Goal: Complete application form: Complete application form

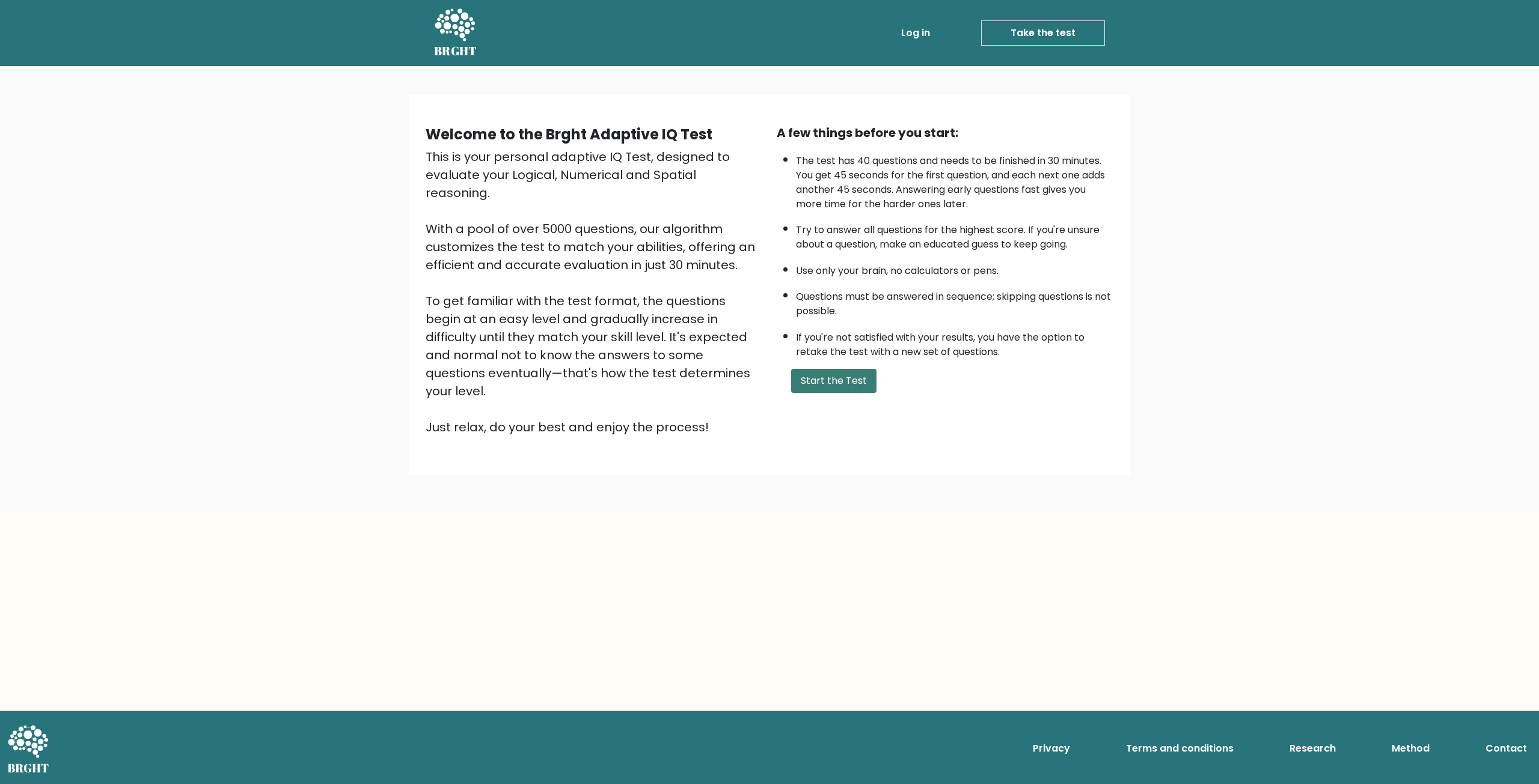
click at [835, 389] on button "Start the Test" at bounding box center [833, 381] width 85 height 24
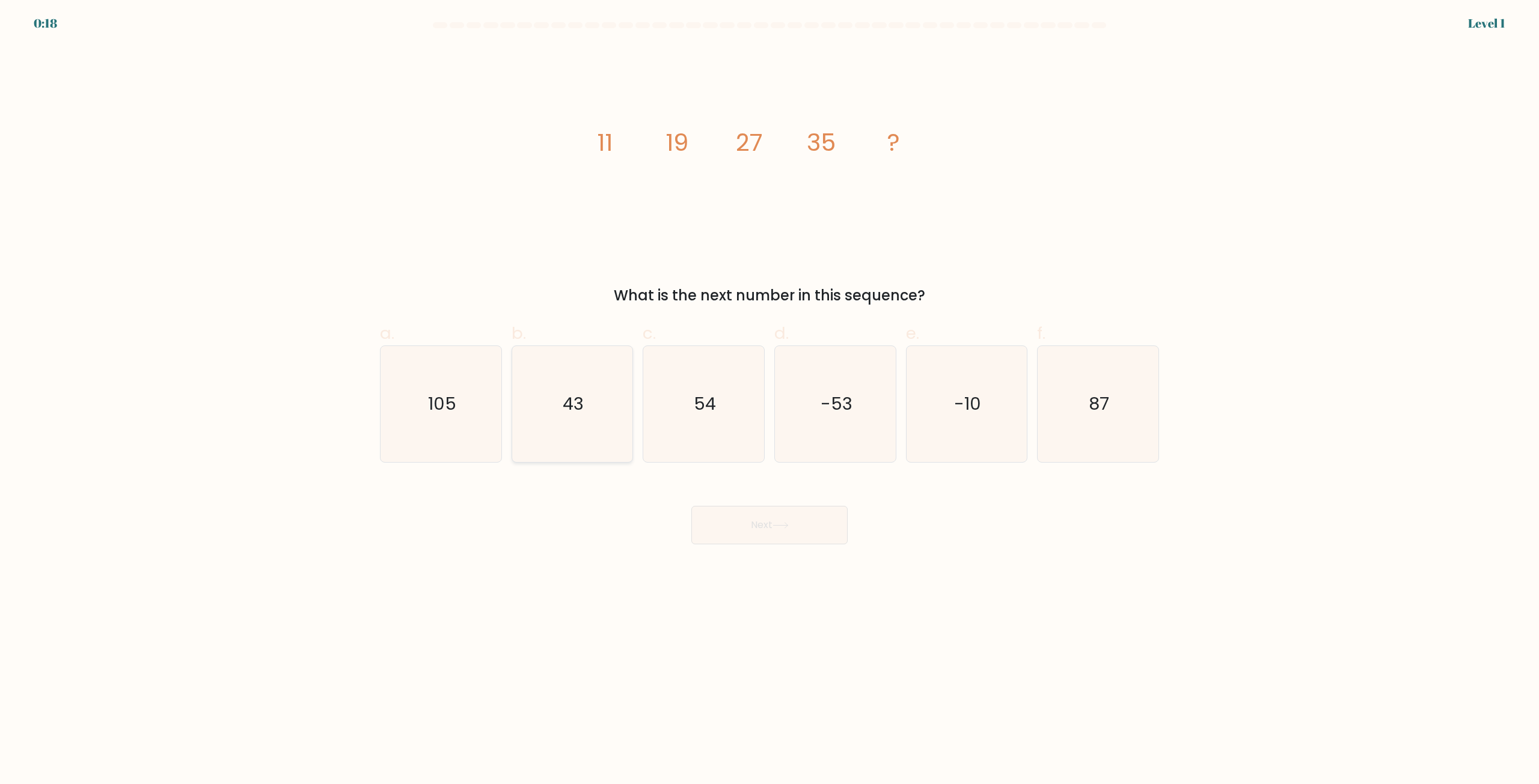
click at [577, 398] on text "43" at bounding box center [573, 404] width 21 height 24
click at [769, 398] on input "b. 43" at bounding box center [769, 396] width 1 height 8
radio input "true"
click at [786, 525] on icon at bounding box center [780, 526] width 16 height 6
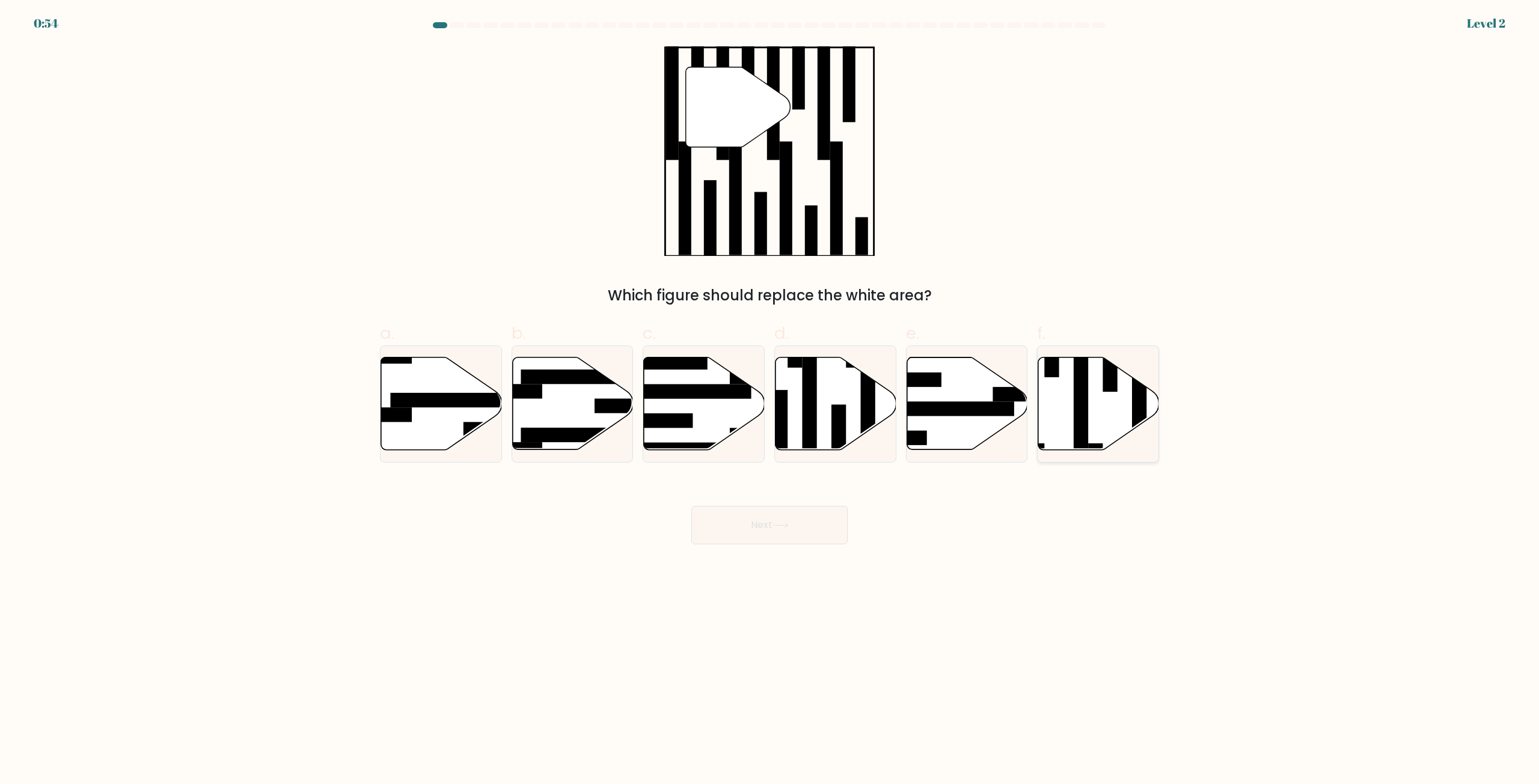
click at [1113, 412] on icon at bounding box center [1098, 404] width 121 height 92
click at [770, 400] on input "f." at bounding box center [769, 396] width 1 height 8
radio input "true"
click at [833, 533] on button "Next" at bounding box center [769, 525] width 156 height 38
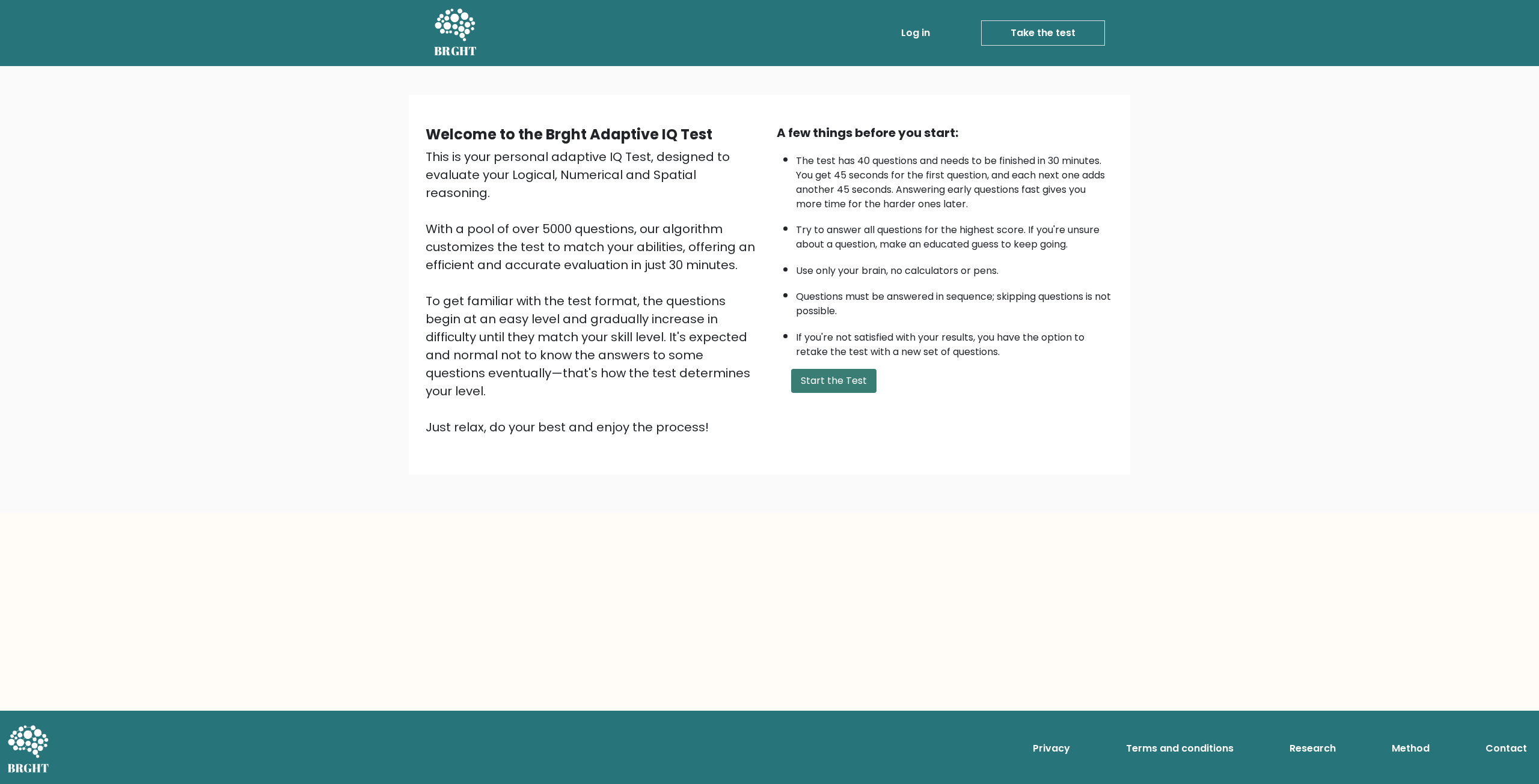
click at [825, 384] on button "Start the Test" at bounding box center [833, 381] width 85 height 24
click at [842, 365] on div "A few things before you start: The test has 40 questions and needs to be finish…" at bounding box center [944, 280] width 351 height 312
click at [849, 375] on button "Start the Test" at bounding box center [833, 381] width 85 height 24
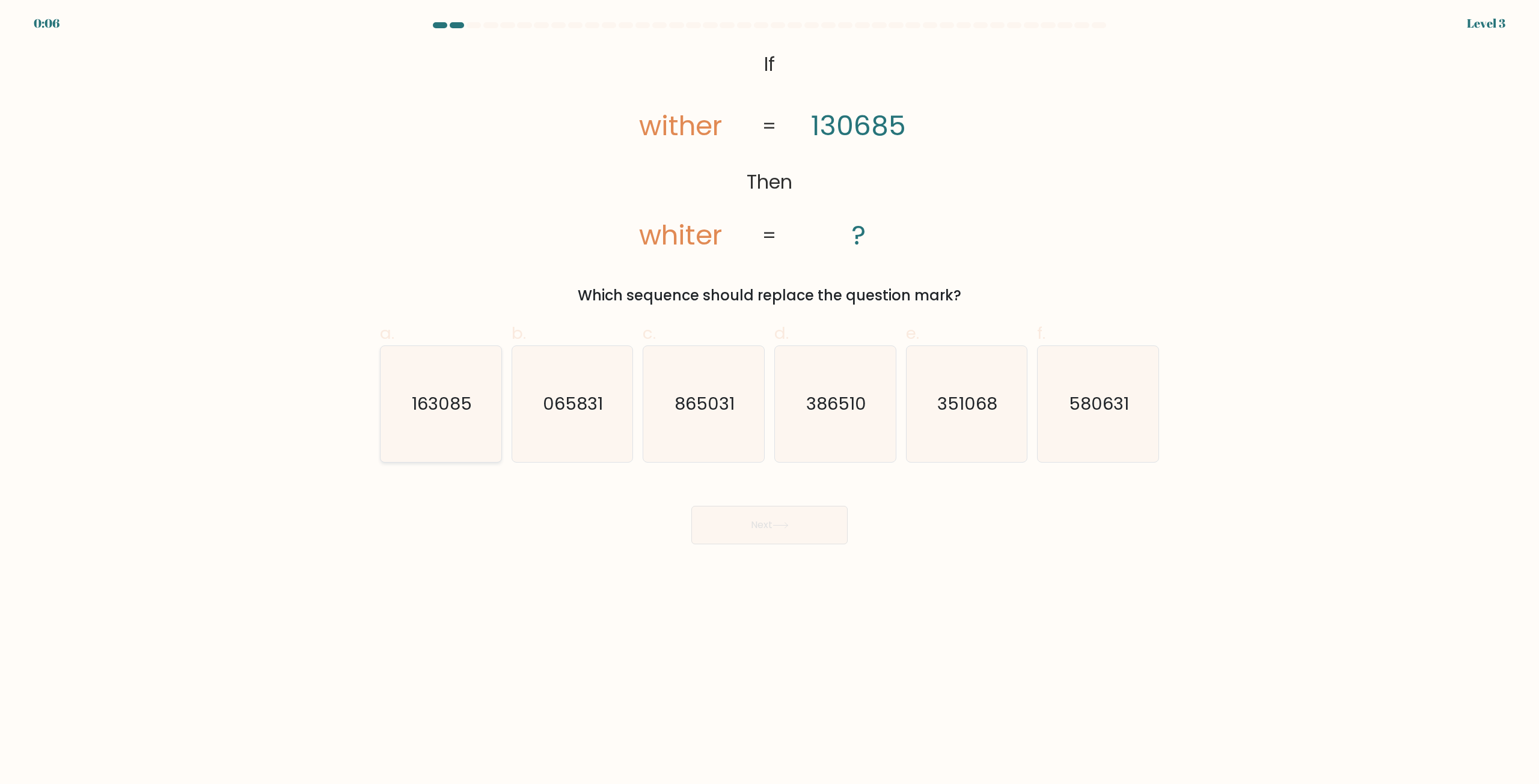
click at [472, 421] on icon "163085" at bounding box center [441, 404] width 116 height 116
click at [769, 400] on input "a. 163085" at bounding box center [769, 396] width 1 height 8
radio input "true"
click at [739, 515] on button "Next" at bounding box center [769, 525] width 156 height 38
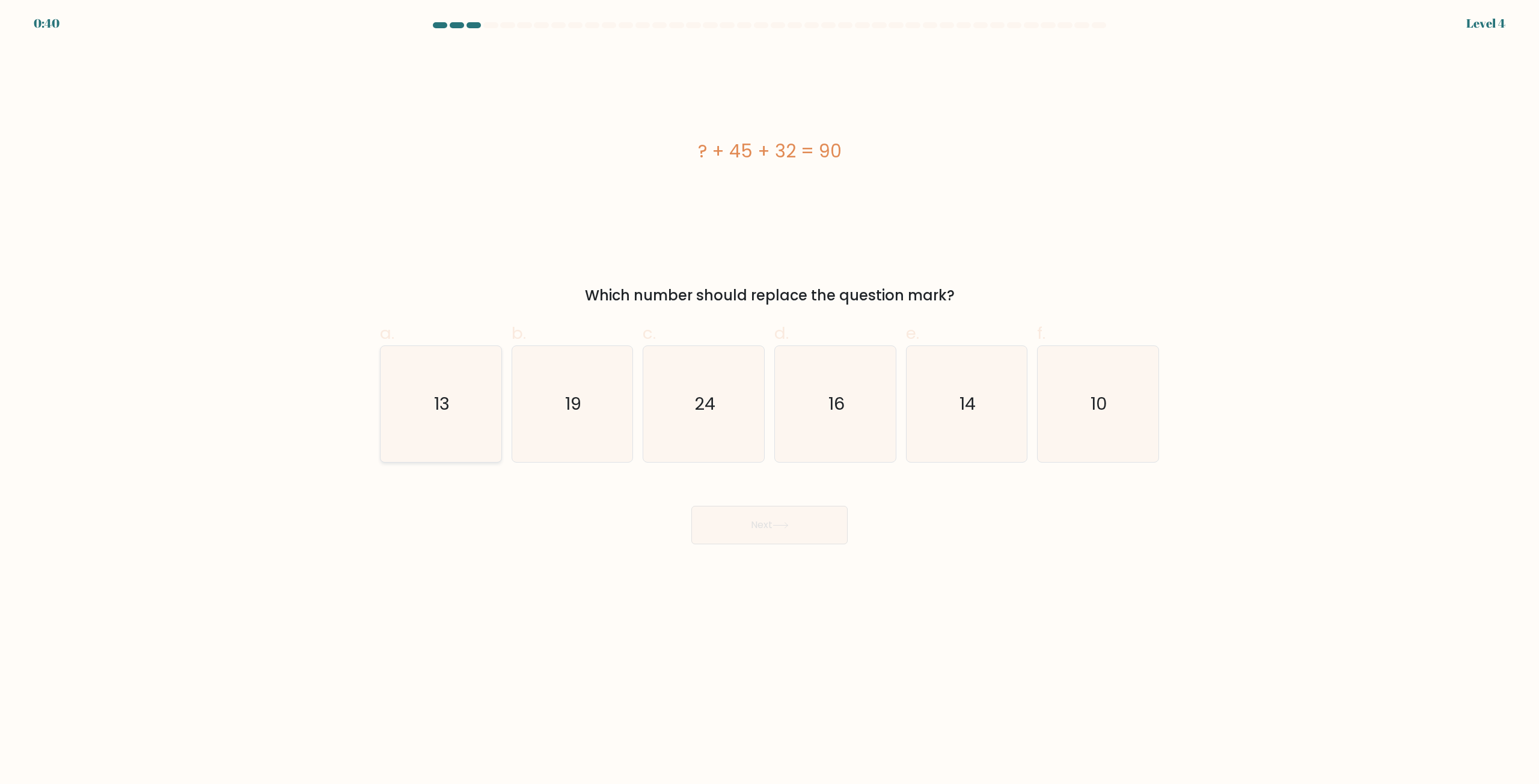
click at [425, 402] on icon "13" at bounding box center [441, 404] width 116 height 116
click at [769, 400] on input "a. 13" at bounding box center [769, 396] width 1 height 8
radio input "true"
click at [795, 508] on button "Next" at bounding box center [769, 525] width 156 height 38
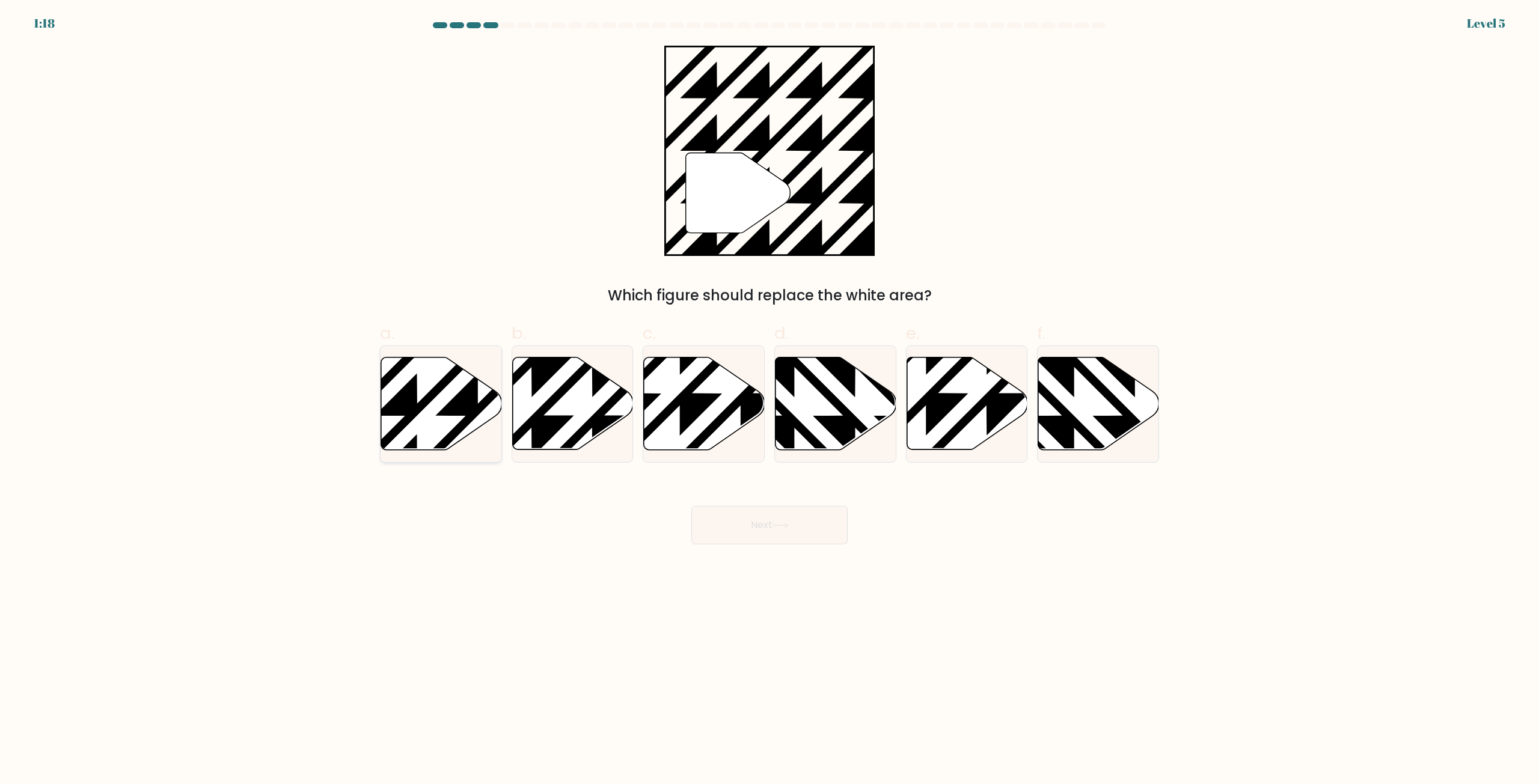
click at [448, 398] on icon at bounding box center [441, 404] width 121 height 92
click at [769, 398] on input "a." at bounding box center [769, 396] width 1 height 8
radio input "true"
click at [771, 526] on button "Next" at bounding box center [769, 525] width 156 height 38
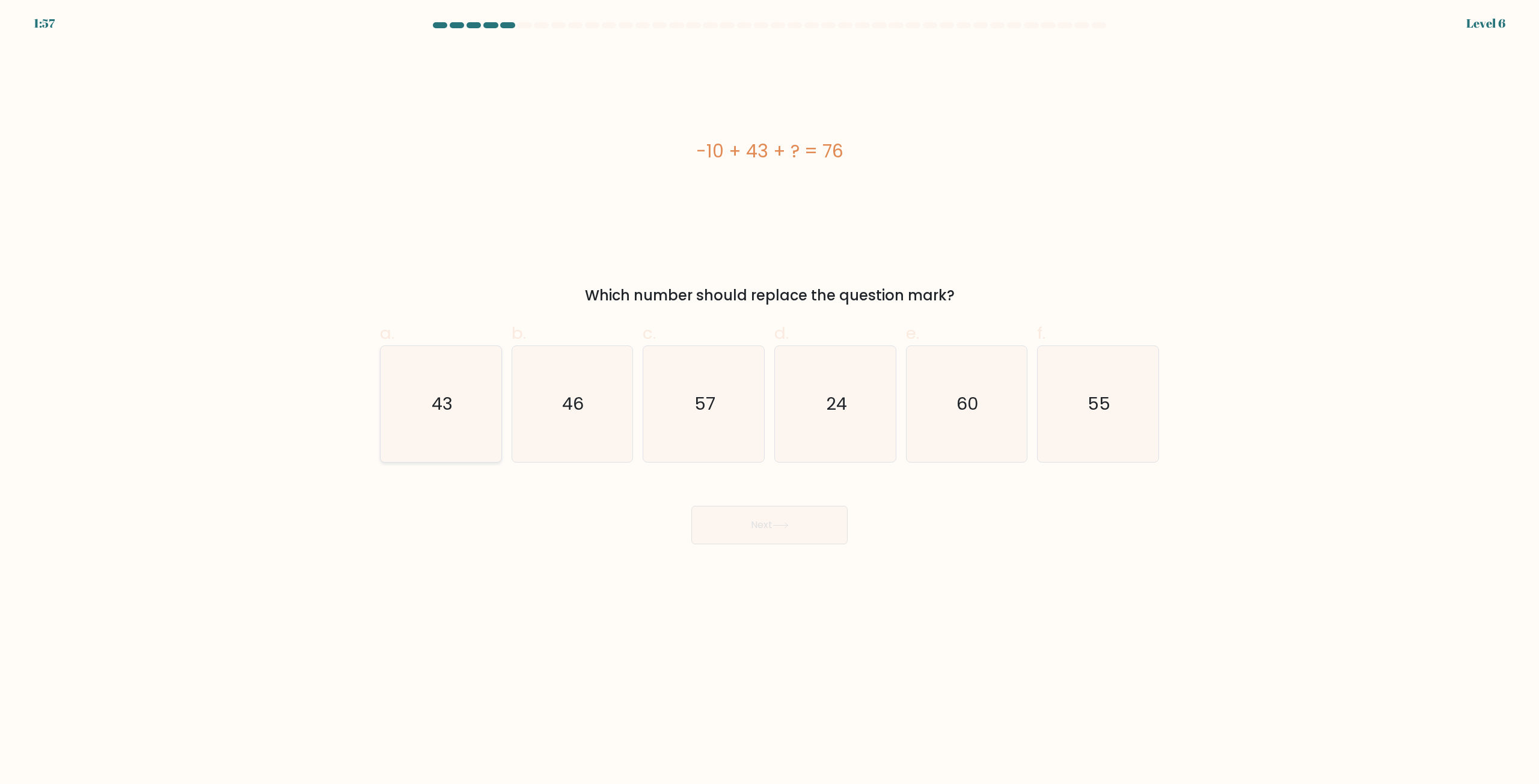
click at [463, 419] on icon "43" at bounding box center [441, 404] width 116 height 116
click at [769, 400] on input "a. 43" at bounding box center [769, 396] width 1 height 8
radio input "true"
click at [741, 521] on button "Next" at bounding box center [769, 525] width 156 height 38
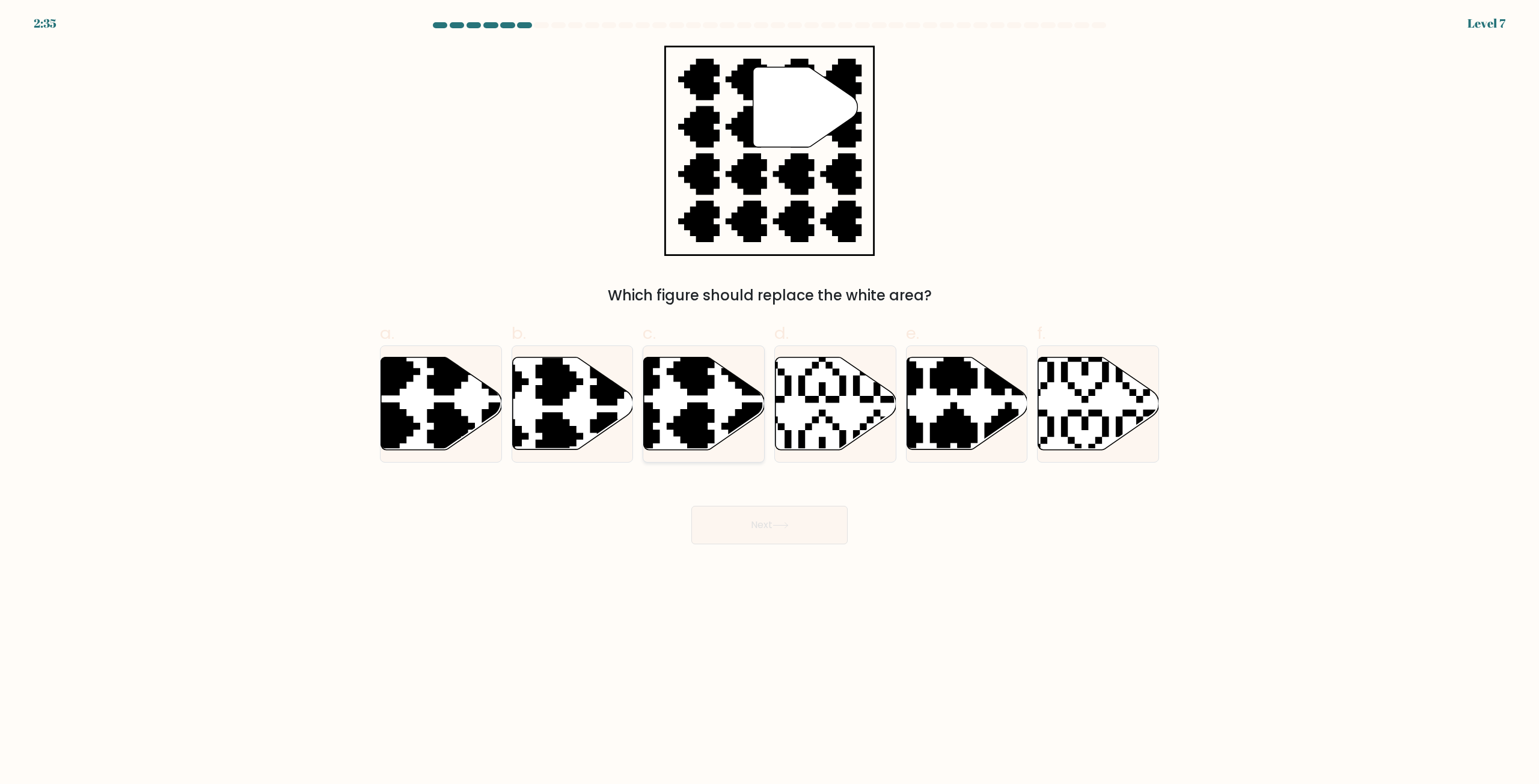
click at [703, 409] on icon at bounding box center [663, 454] width 212 height 212
click at [769, 400] on input "c." at bounding box center [769, 396] width 1 height 8
radio input "true"
click at [772, 504] on div "Next" at bounding box center [769, 510] width 793 height 68
click at [782, 528] on icon at bounding box center [780, 526] width 16 height 6
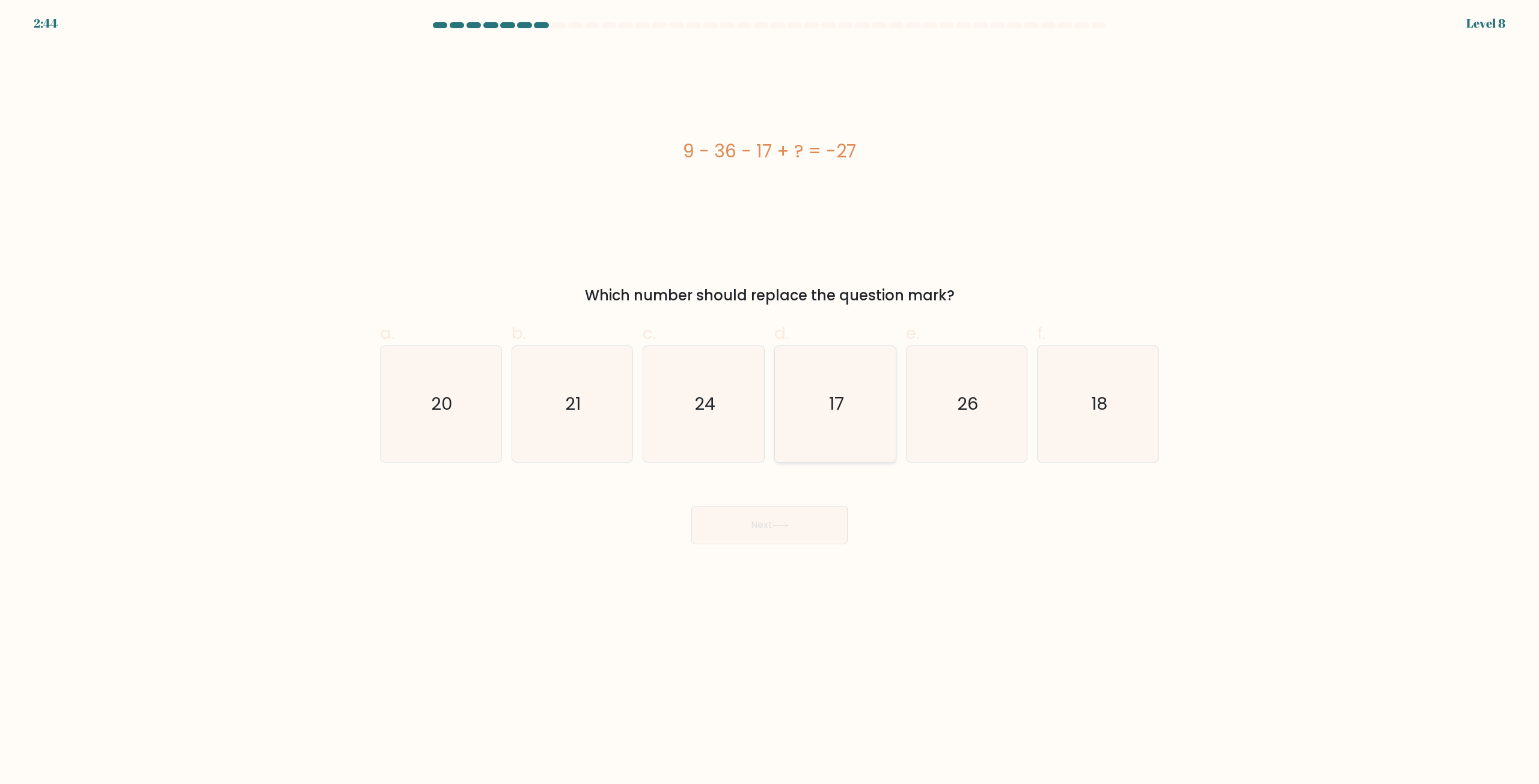
click at [815, 423] on icon "17" at bounding box center [835, 404] width 116 height 116
click at [770, 400] on input "d. 17" at bounding box center [769, 396] width 1 height 8
radio input "true"
click at [779, 533] on button "Next" at bounding box center [769, 525] width 156 height 38
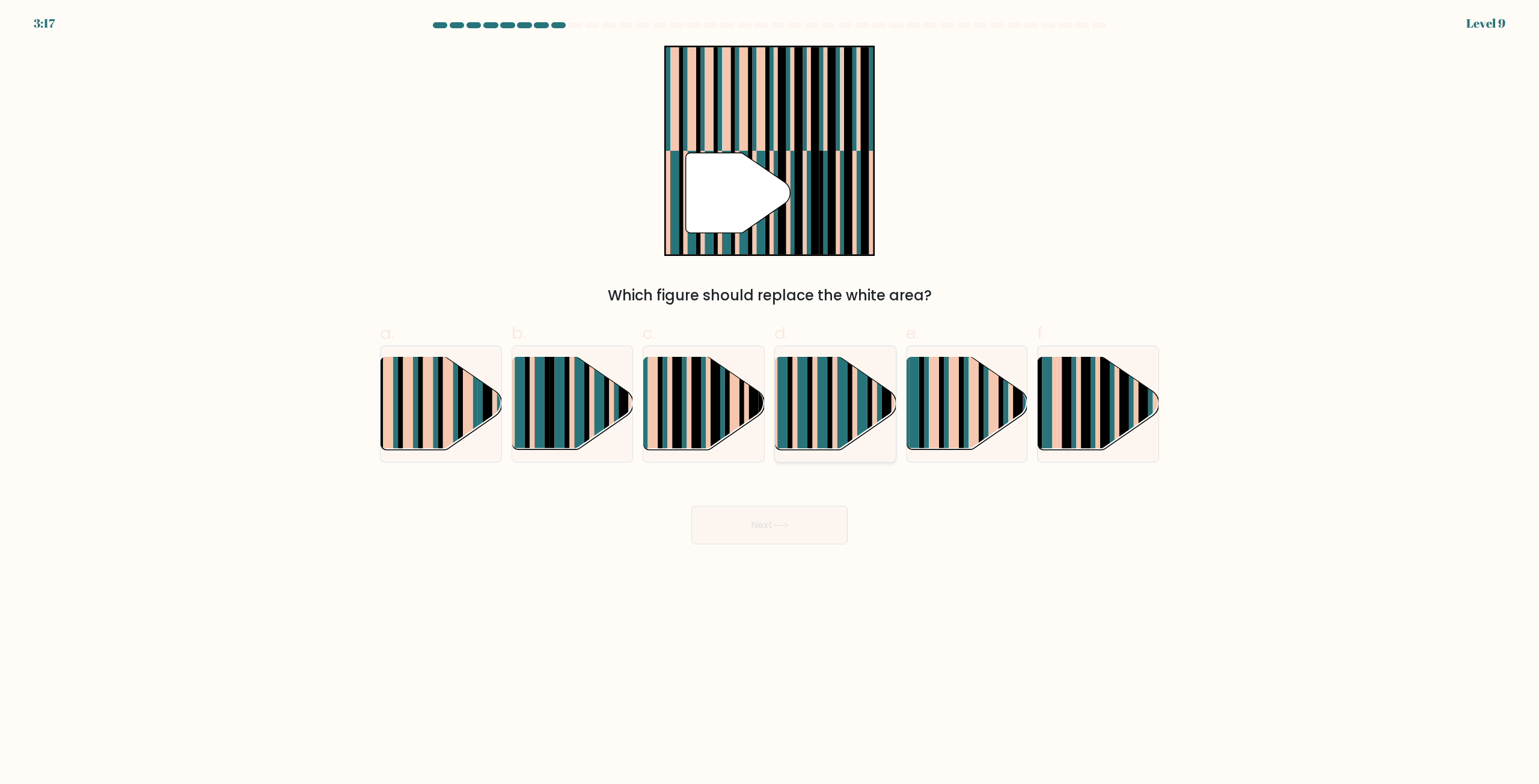
click at [842, 417] on rect at bounding box center [842, 415] width 10 height 119
click at [770, 400] on input "d." at bounding box center [769, 396] width 1 height 8
radio input "true"
click at [840, 526] on button "Next" at bounding box center [769, 525] width 156 height 38
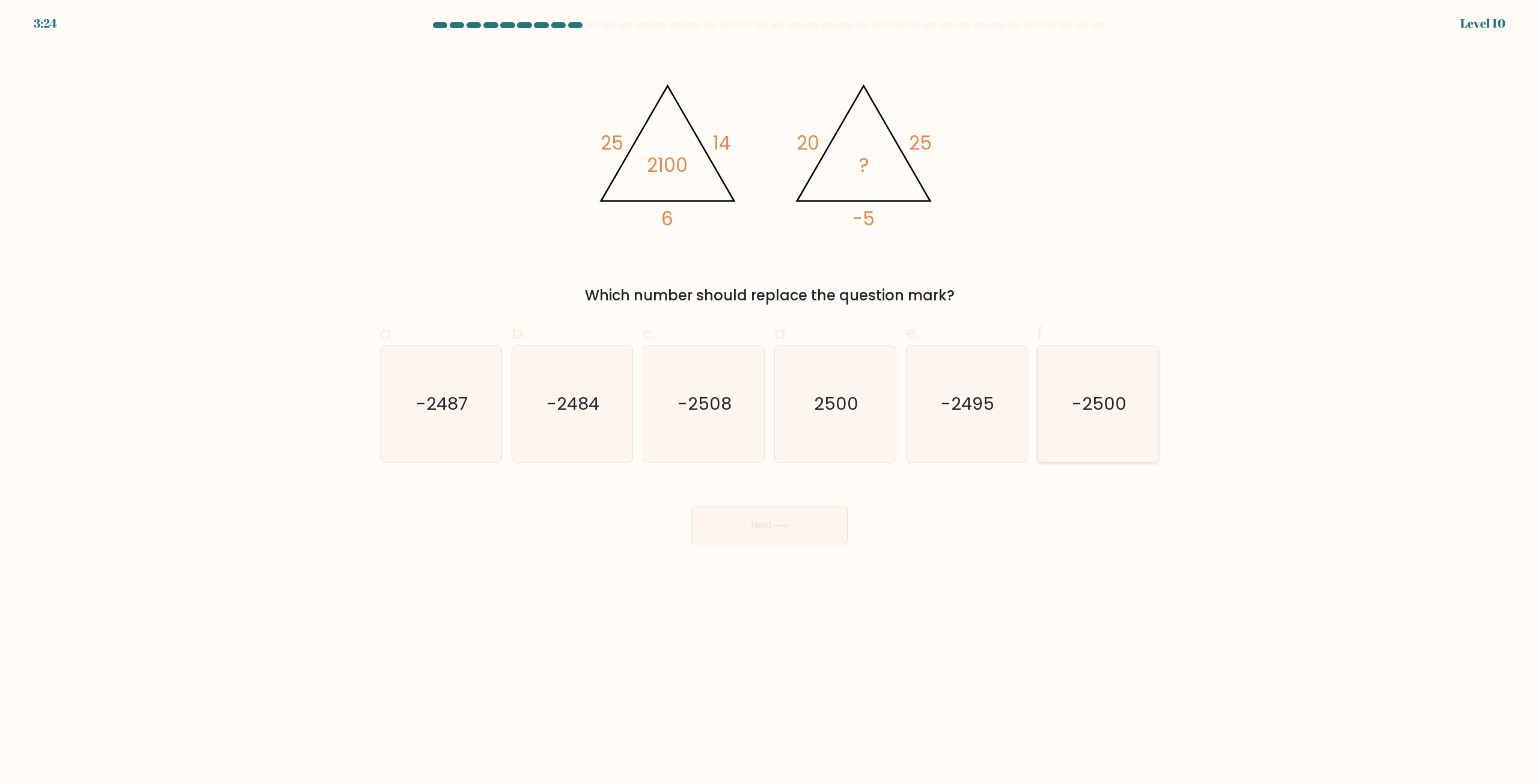
click at [1123, 414] on text "-2500" at bounding box center [1098, 404] width 55 height 24
click at [770, 400] on input "f. -2500" at bounding box center [769, 396] width 1 height 8
radio input "true"
click at [758, 540] on button "Next" at bounding box center [769, 525] width 156 height 38
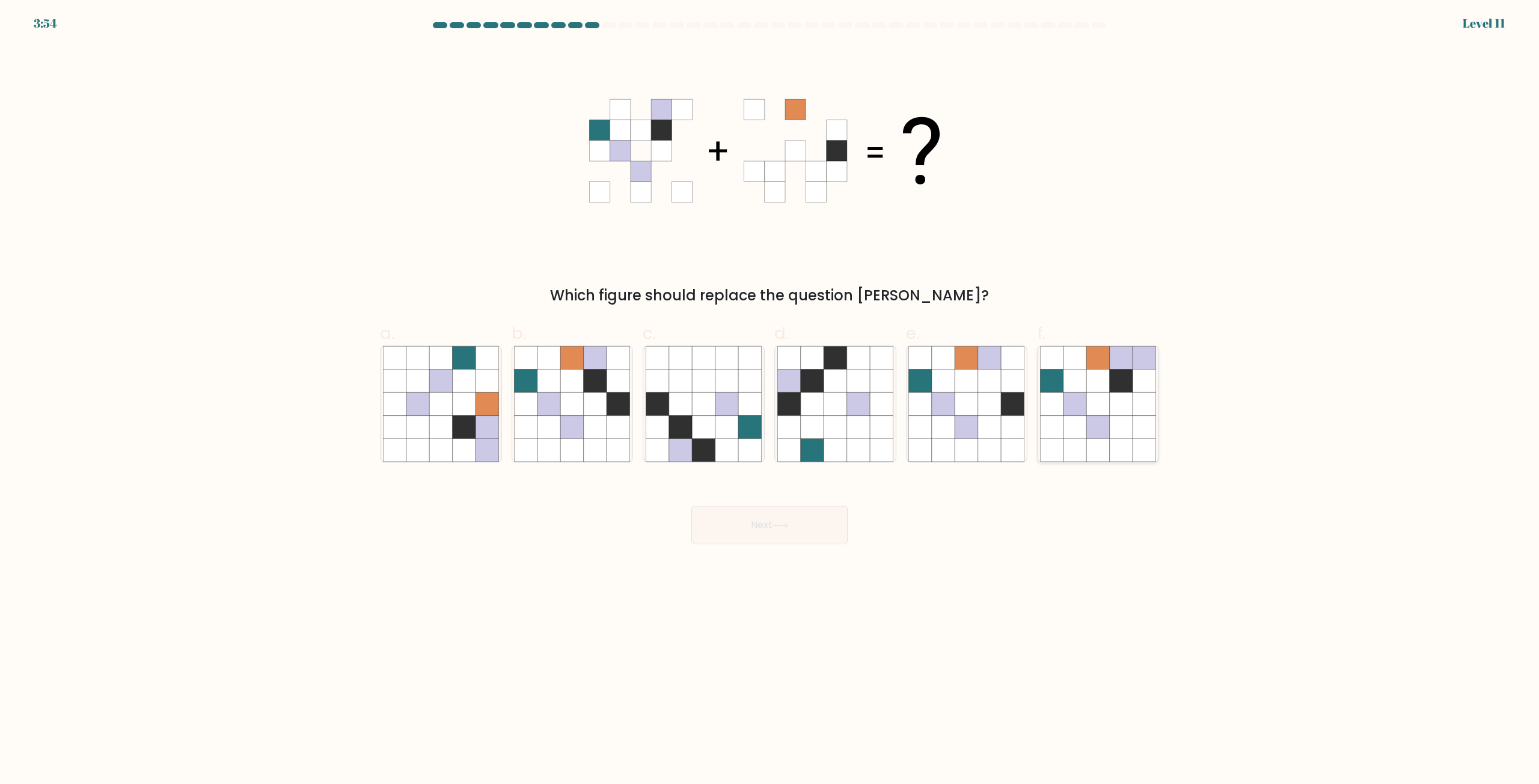
click at [1106, 407] on icon at bounding box center [1097, 404] width 23 height 23
click at [770, 400] on input "f." at bounding box center [769, 396] width 1 height 8
radio input "true"
click at [775, 532] on button "Next" at bounding box center [769, 525] width 156 height 38
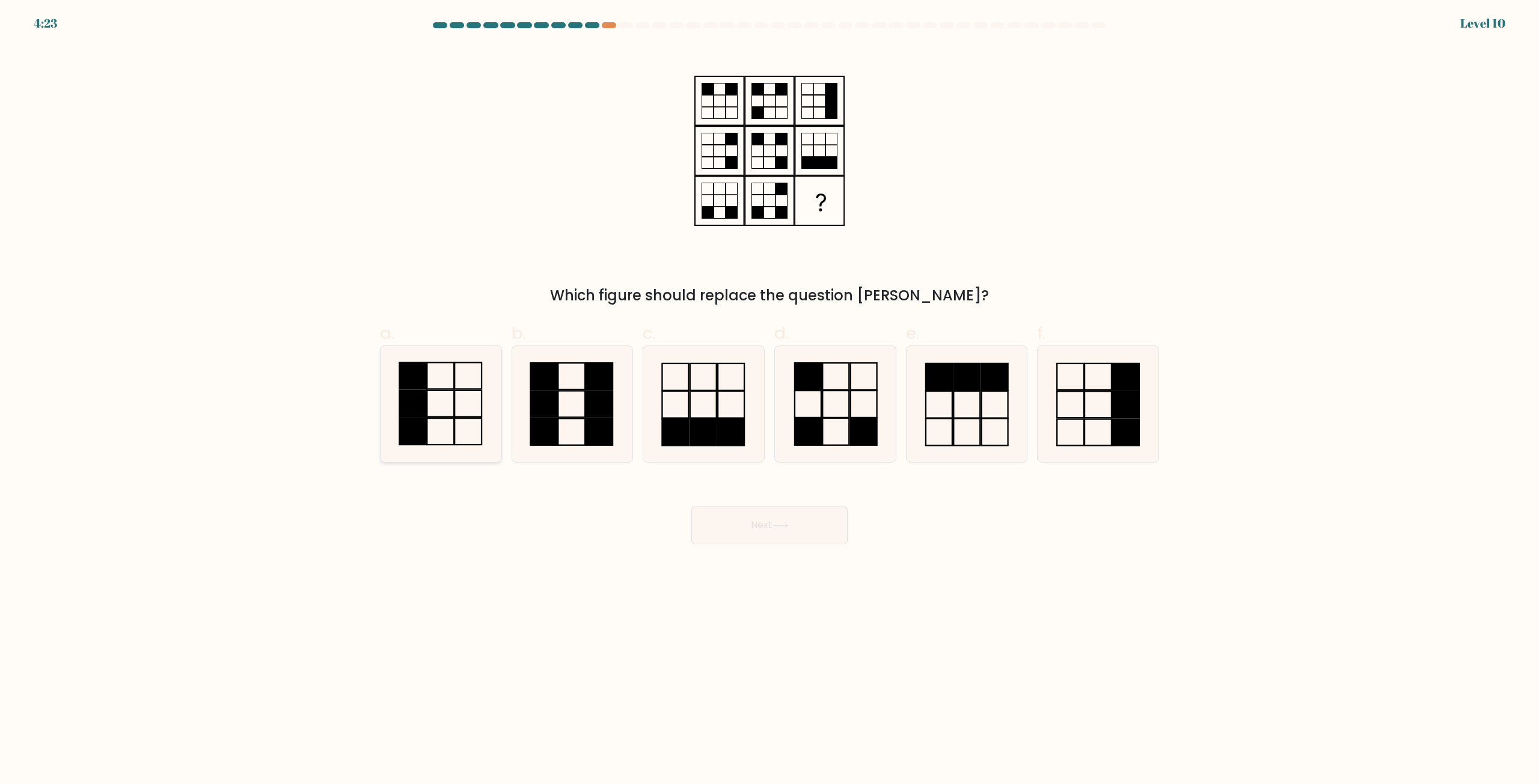
click at [436, 421] on icon at bounding box center [441, 404] width 116 height 116
click at [769, 400] on input "a." at bounding box center [769, 396] width 1 height 8
radio input "true"
click at [826, 528] on button "Next" at bounding box center [769, 525] width 156 height 38
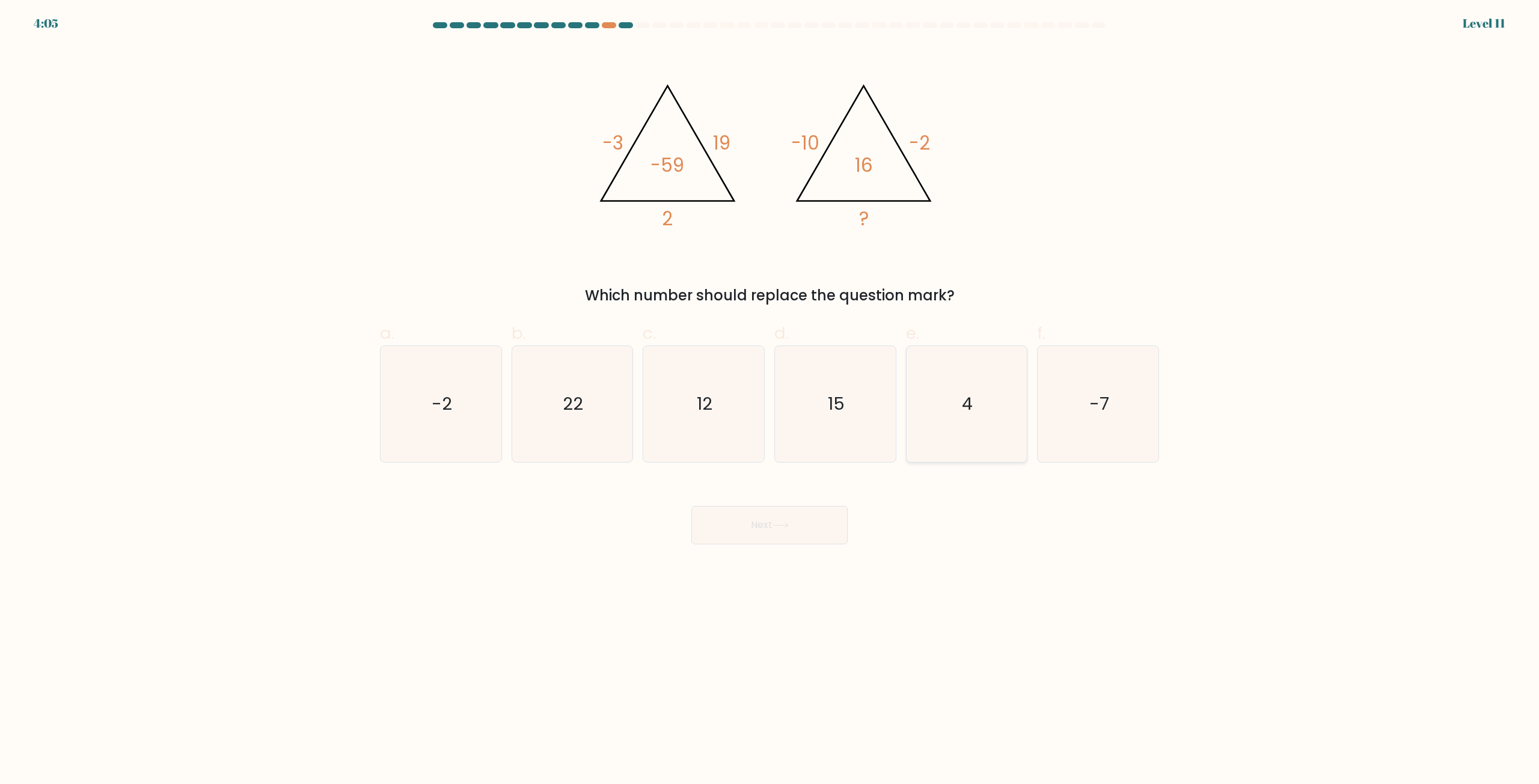
click at [930, 409] on icon "4" at bounding box center [966, 404] width 116 height 116
click at [770, 400] on input "e. 4" at bounding box center [769, 396] width 1 height 8
radio input "true"
click at [824, 543] on button "Next" at bounding box center [769, 525] width 156 height 38
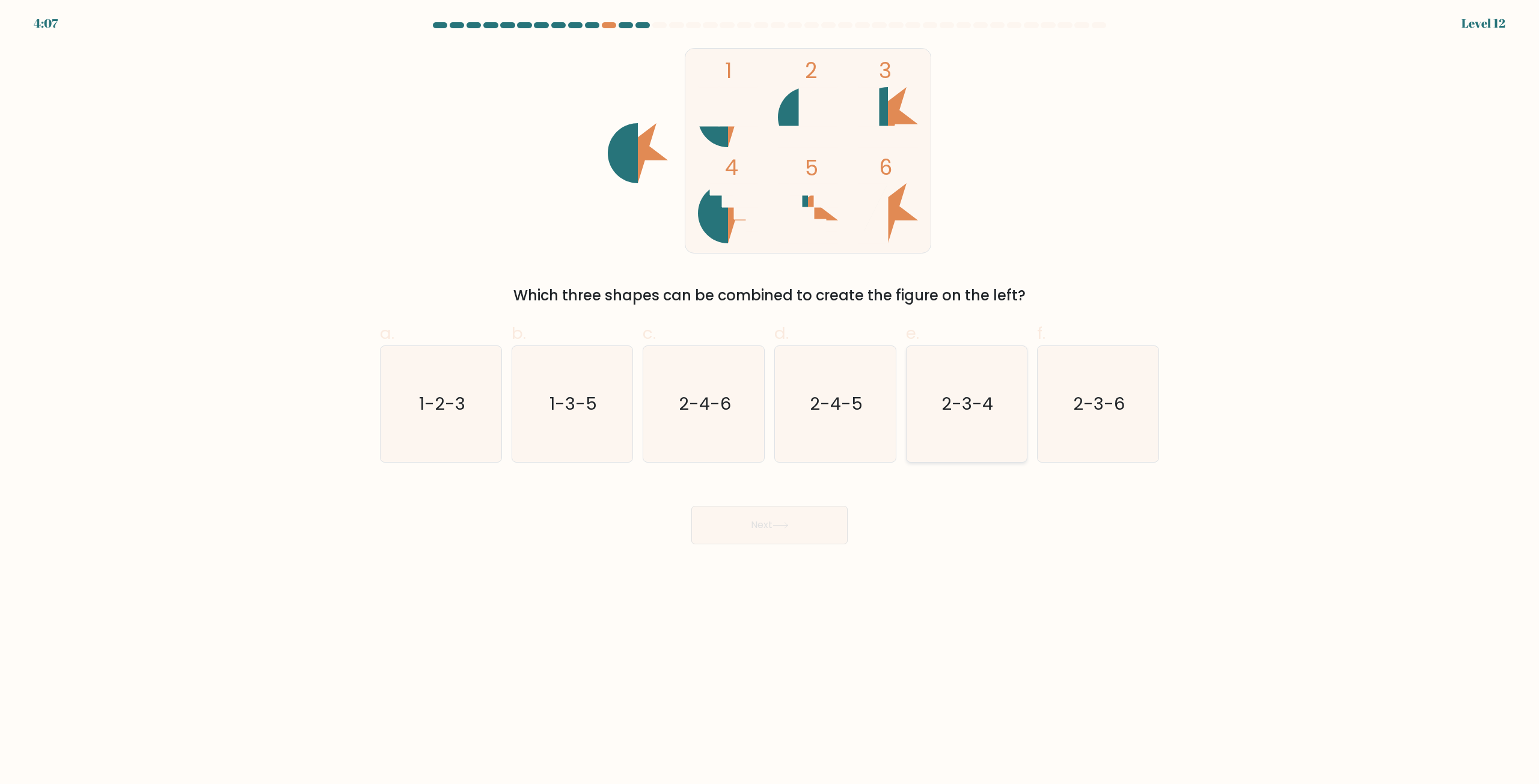
click at [977, 427] on icon "2-3-4" at bounding box center [966, 404] width 116 height 116
click at [770, 400] on input "e. 2-3-4" at bounding box center [769, 396] width 1 height 8
radio input "true"
click at [787, 520] on button "Next" at bounding box center [769, 525] width 156 height 38
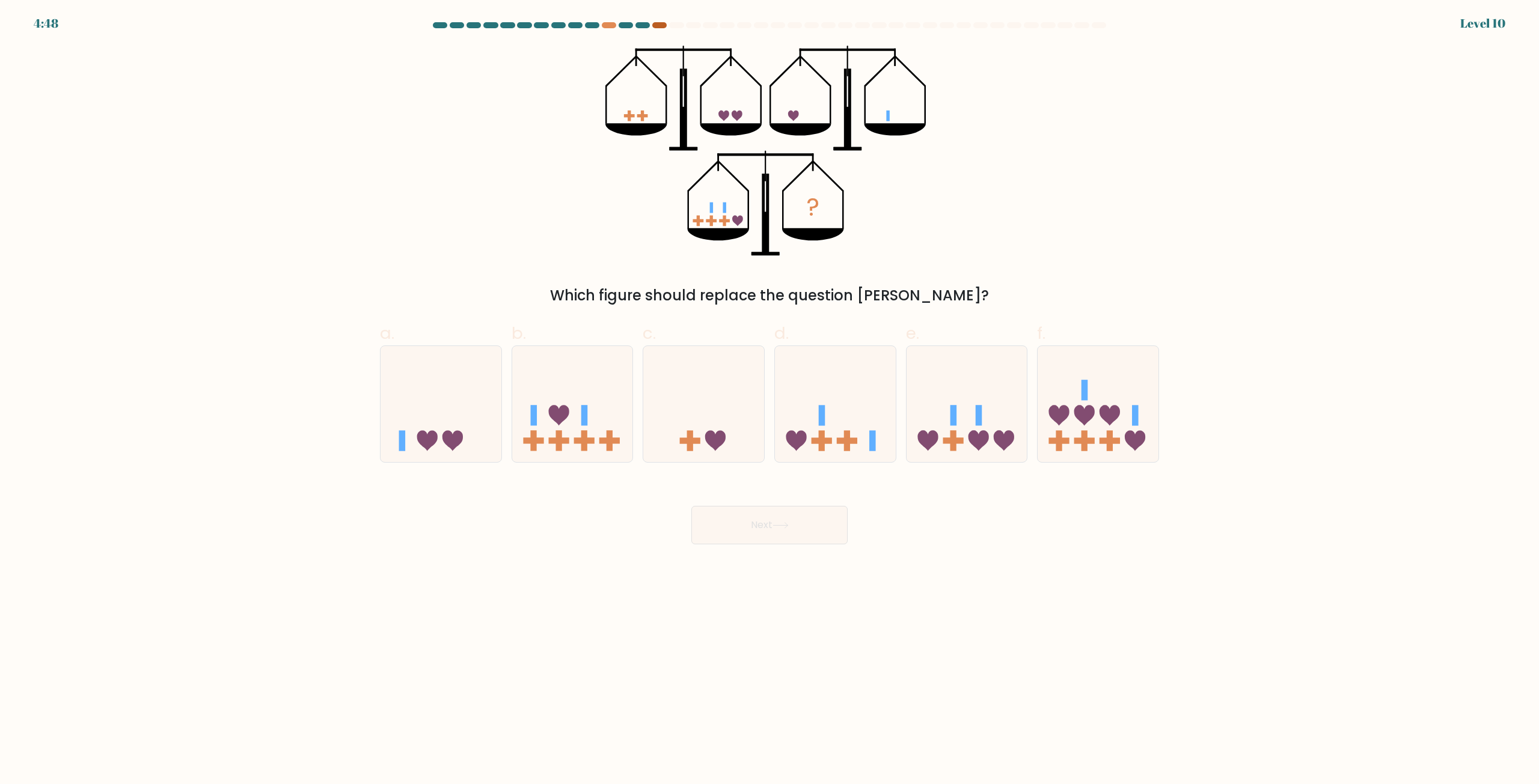
click at [663, 23] on div at bounding box center [659, 25] width 14 height 6
click at [961, 410] on icon at bounding box center [967, 404] width 121 height 99
click at [770, 400] on input "e." at bounding box center [769, 396] width 1 height 8
radio input "true"
click at [768, 524] on button "Next" at bounding box center [769, 525] width 156 height 38
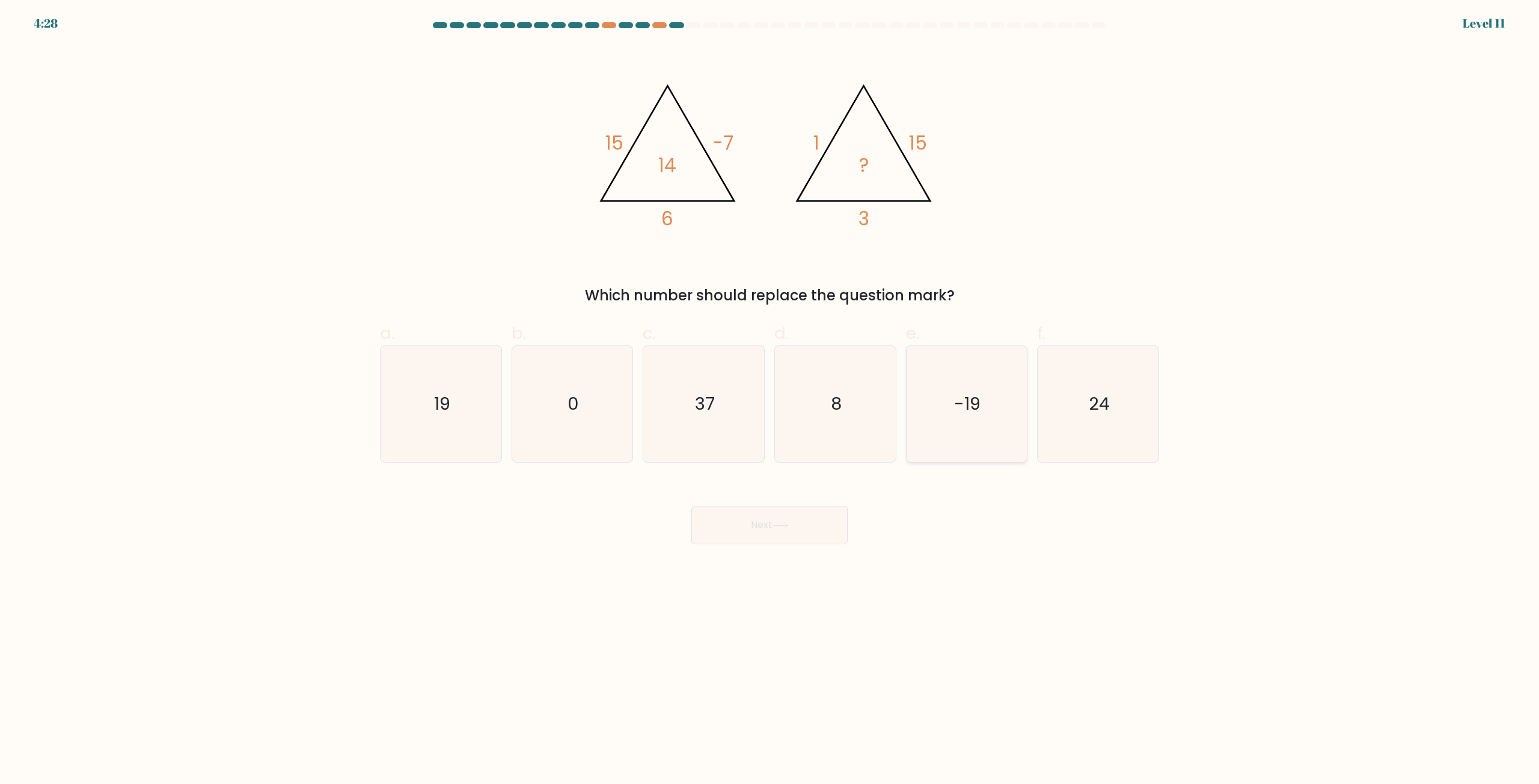
click at [977, 395] on text "-19" at bounding box center [967, 404] width 26 height 24
click at [770, 395] on input "e. -19" at bounding box center [769, 396] width 1 height 8
radio input "true"
click at [424, 417] on icon "19" at bounding box center [441, 404] width 116 height 116
click at [769, 400] on input "a. 19" at bounding box center [769, 396] width 1 height 8
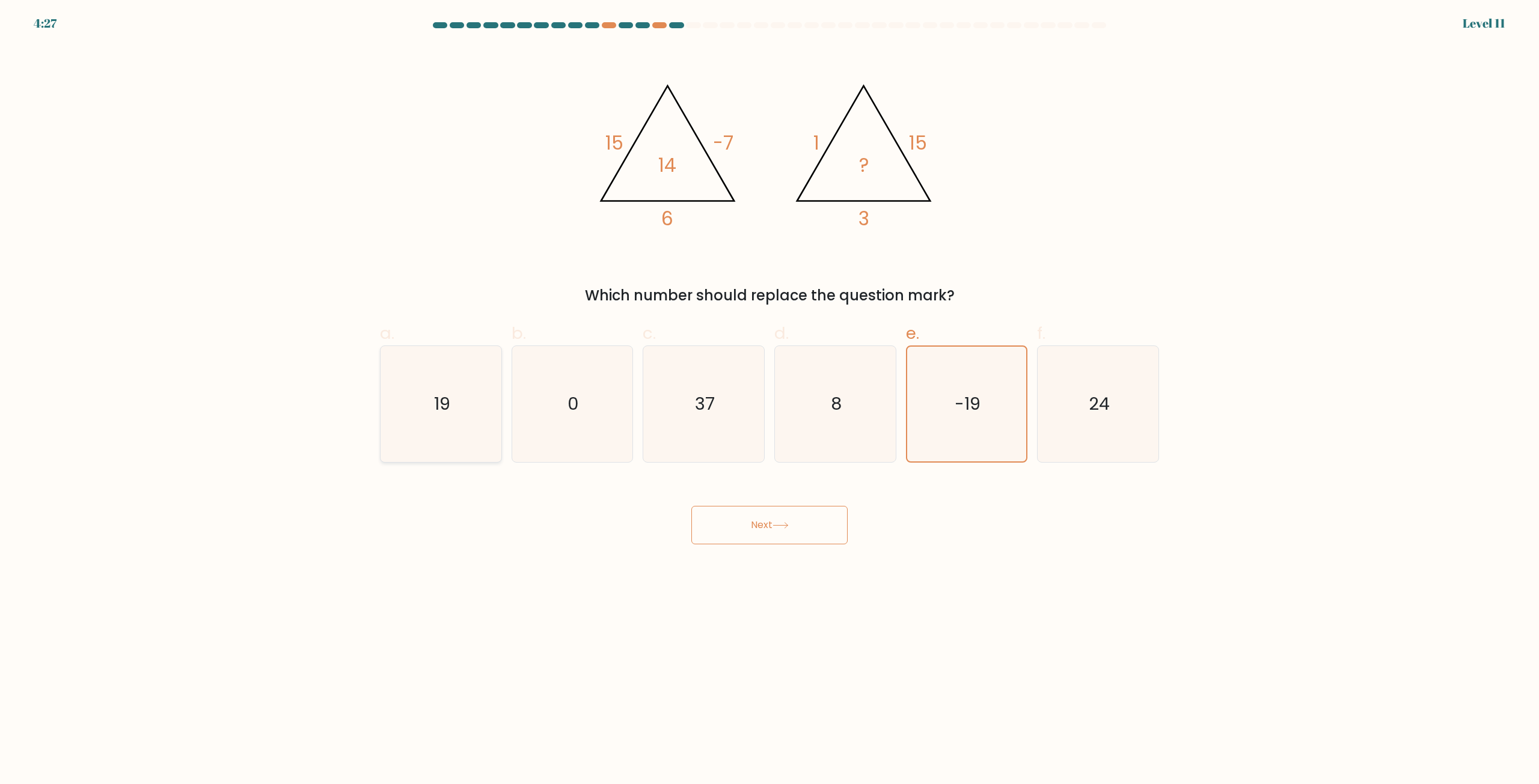
radio input "true"
click at [737, 550] on body "4:27 Level 11" at bounding box center [769, 392] width 1539 height 784
click at [768, 538] on button "Next" at bounding box center [769, 525] width 156 height 38
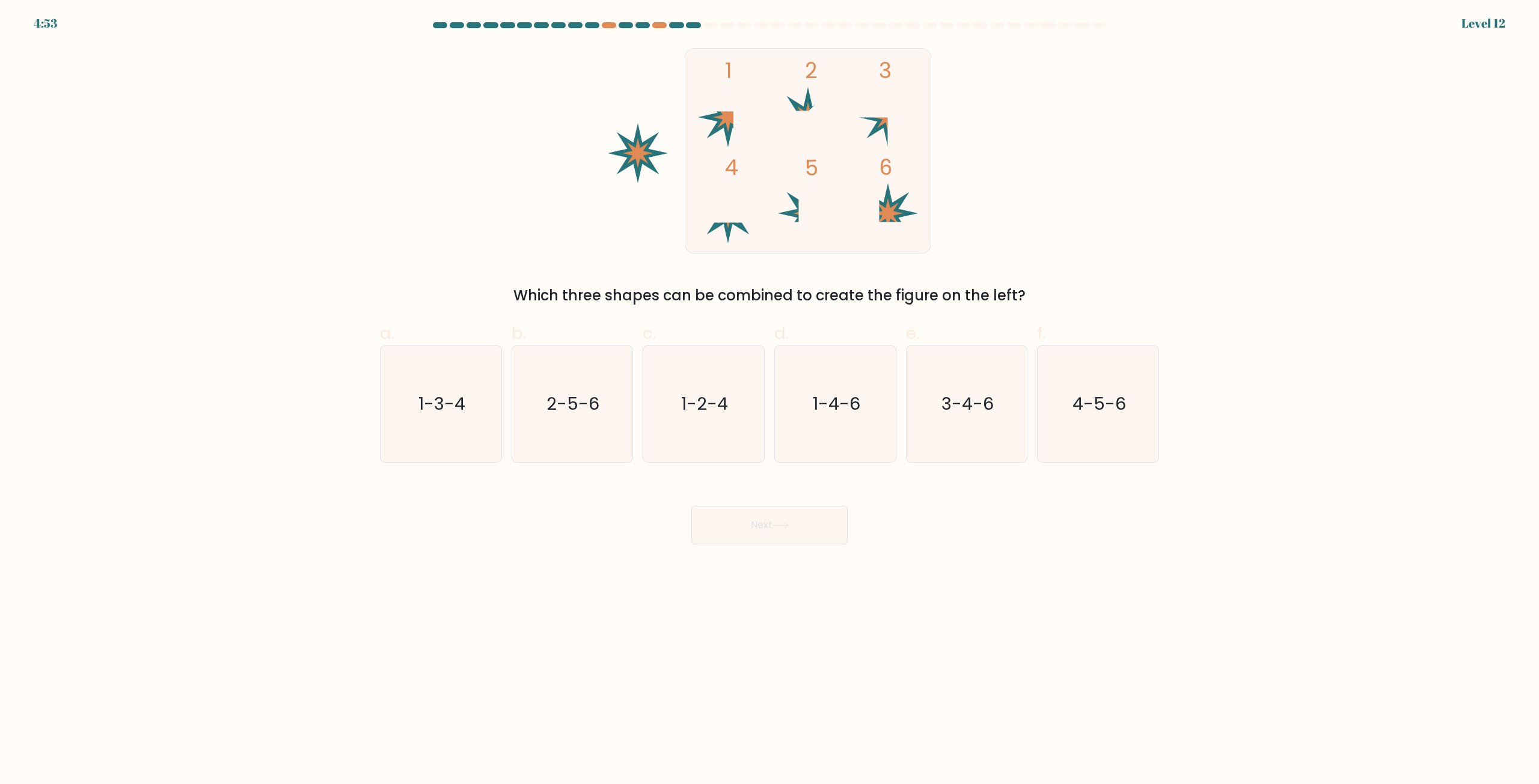
drag, startPoint x: 1113, startPoint y: 417, endPoint x: 937, endPoint y: 483, distance: 188.0
click at [1113, 417] on icon "4-5-6" at bounding box center [1098, 404] width 116 height 116
click at [770, 400] on input "f. 4-5-6" at bounding box center [769, 396] width 1 height 8
radio input "true"
click at [788, 520] on button "Next" at bounding box center [769, 525] width 156 height 38
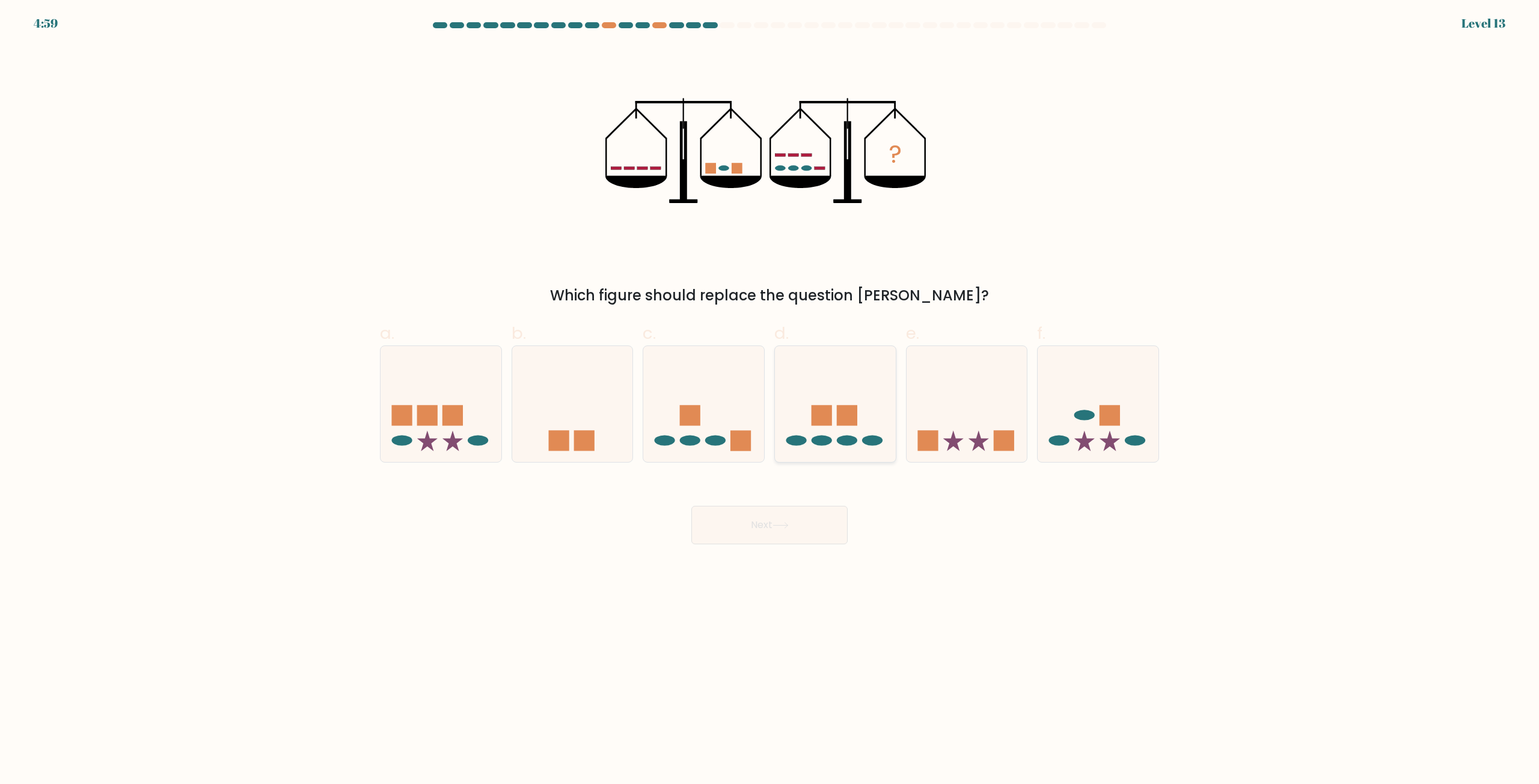
click at [843, 434] on icon at bounding box center [835, 404] width 121 height 99
click at [770, 400] on input "d." at bounding box center [769, 396] width 1 height 8
radio input "true"
click at [814, 525] on button "Next" at bounding box center [769, 525] width 156 height 38
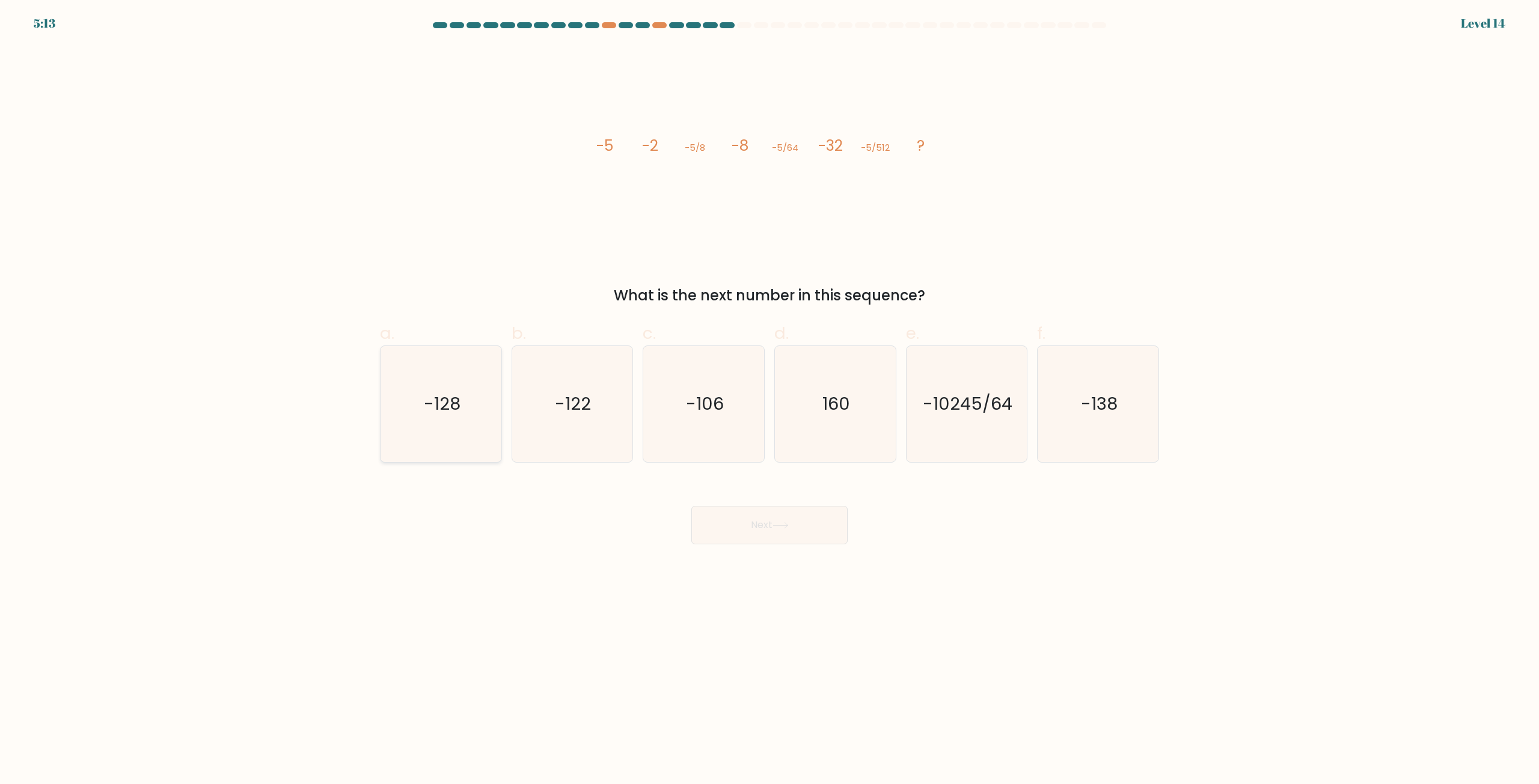
drag, startPoint x: 456, startPoint y: 409, endPoint x: 488, endPoint y: 425, distance: 35.8
click at [455, 409] on text "-128" at bounding box center [442, 404] width 37 height 24
click at [769, 400] on input "a. -128" at bounding box center [769, 396] width 1 height 8
radio input "true"
click at [779, 520] on button "Next" at bounding box center [769, 525] width 156 height 38
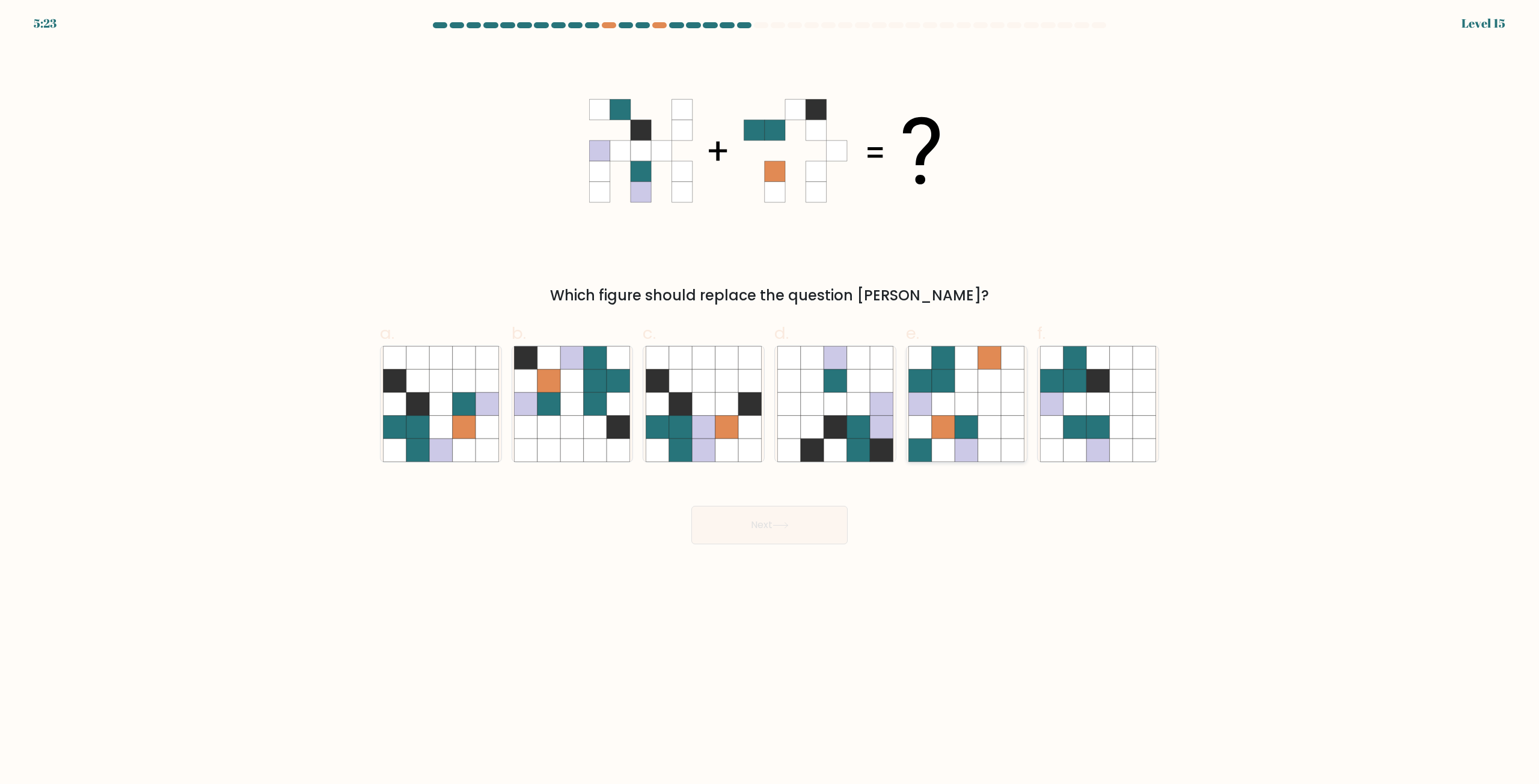
click at [986, 406] on icon at bounding box center [989, 404] width 23 height 23
click at [770, 400] on input "e." at bounding box center [769, 396] width 1 height 8
radio input "true"
click at [781, 535] on button "Next" at bounding box center [769, 525] width 156 height 38
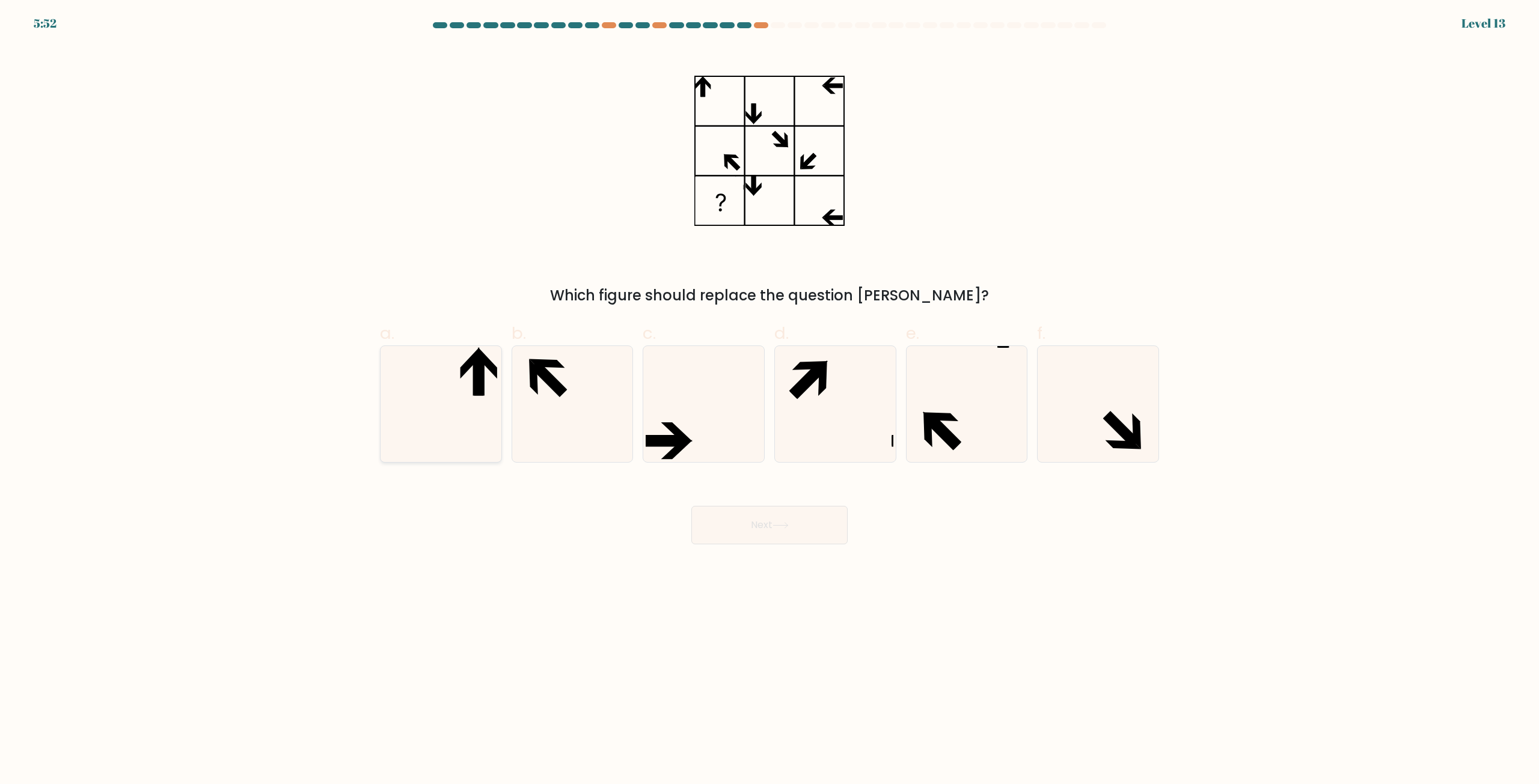
click at [464, 410] on icon at bounding box center [441, 404] width 116 height 116
click at [769, 400] on input "a." at bounding box center [769, 396] width 1 height 8
radio input "true"
click at [803, 530] on button "Next" at bounding box center [769, 525] width 156 height 38
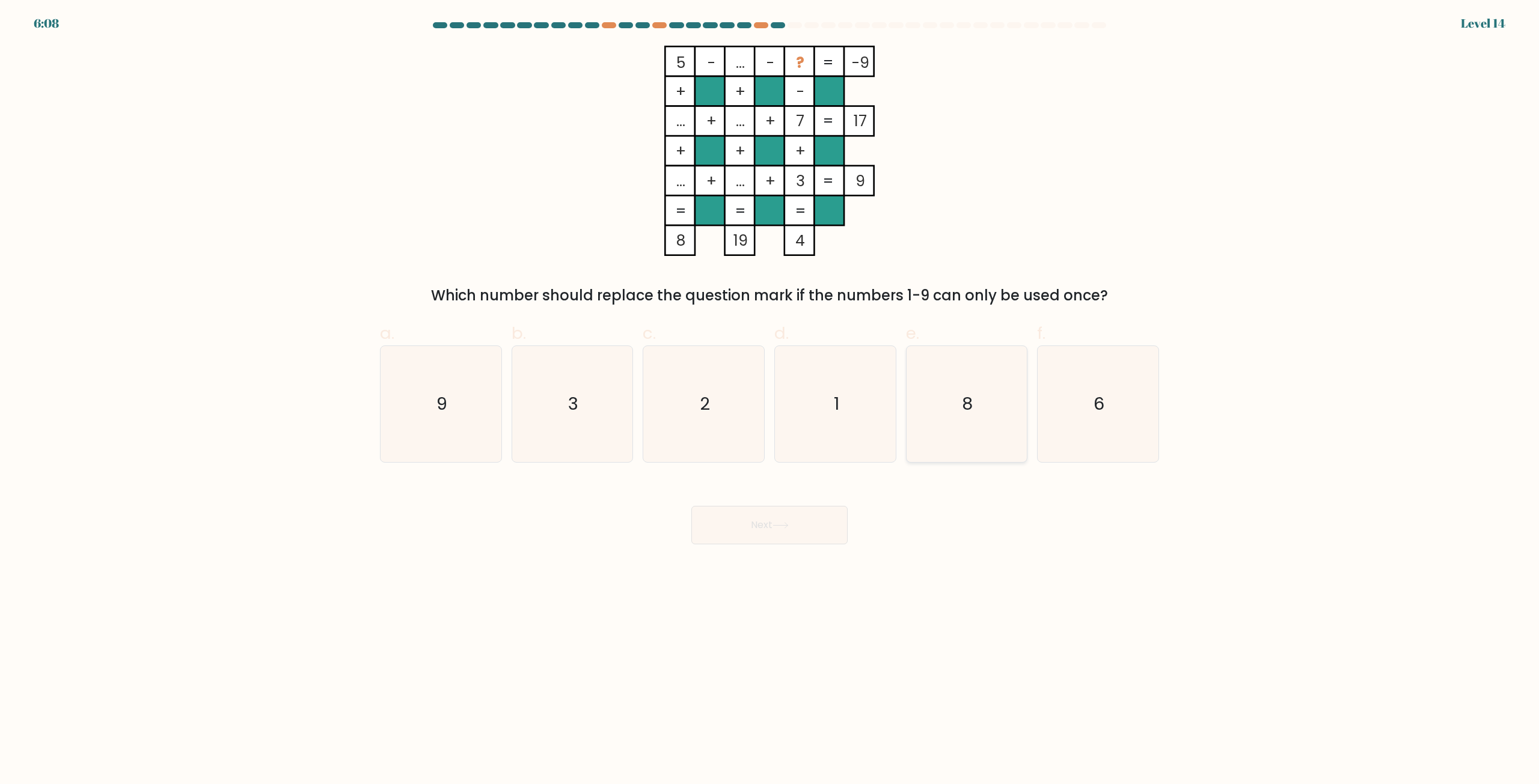
click at [963, 415] on text "8" at bounding box center [968, 404] width 11 height 24
click at [770, 400] on input "e. 8" at bounding box center [769, 396] width 1 height 8
radio input "true"
click at [801, 533] on button "Next" at bounding box center [769, 525] width 156 height 38
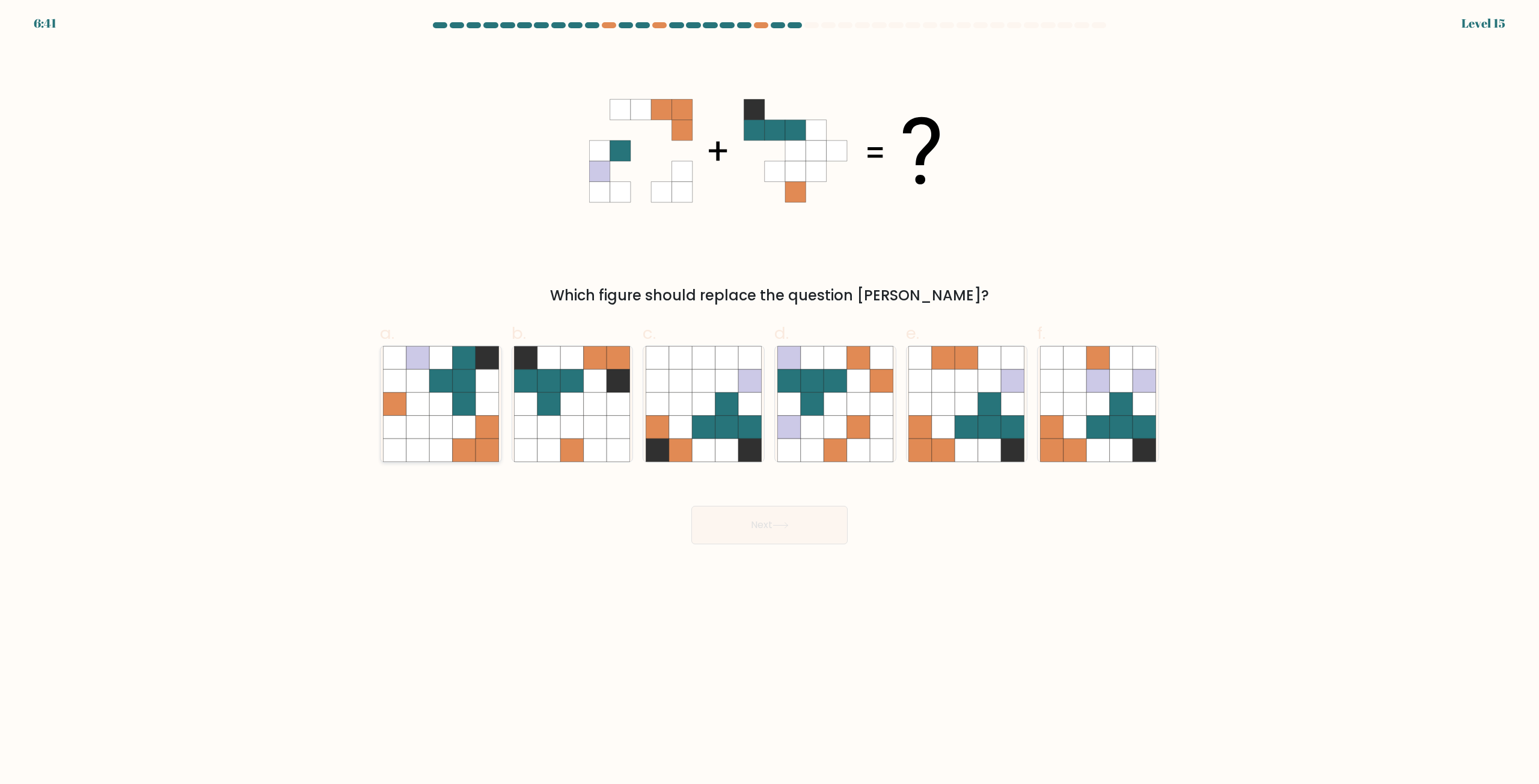
click at [472, 397] on icon at bounding box center [464, 404] width 23 height 23
click at [769, 397] on input "a." at bounding box center [769, 396] width 1 height 8
radio input "true"
click at [784, 516] on button "Next" at bounding box center [769, 525] width 156 height 38
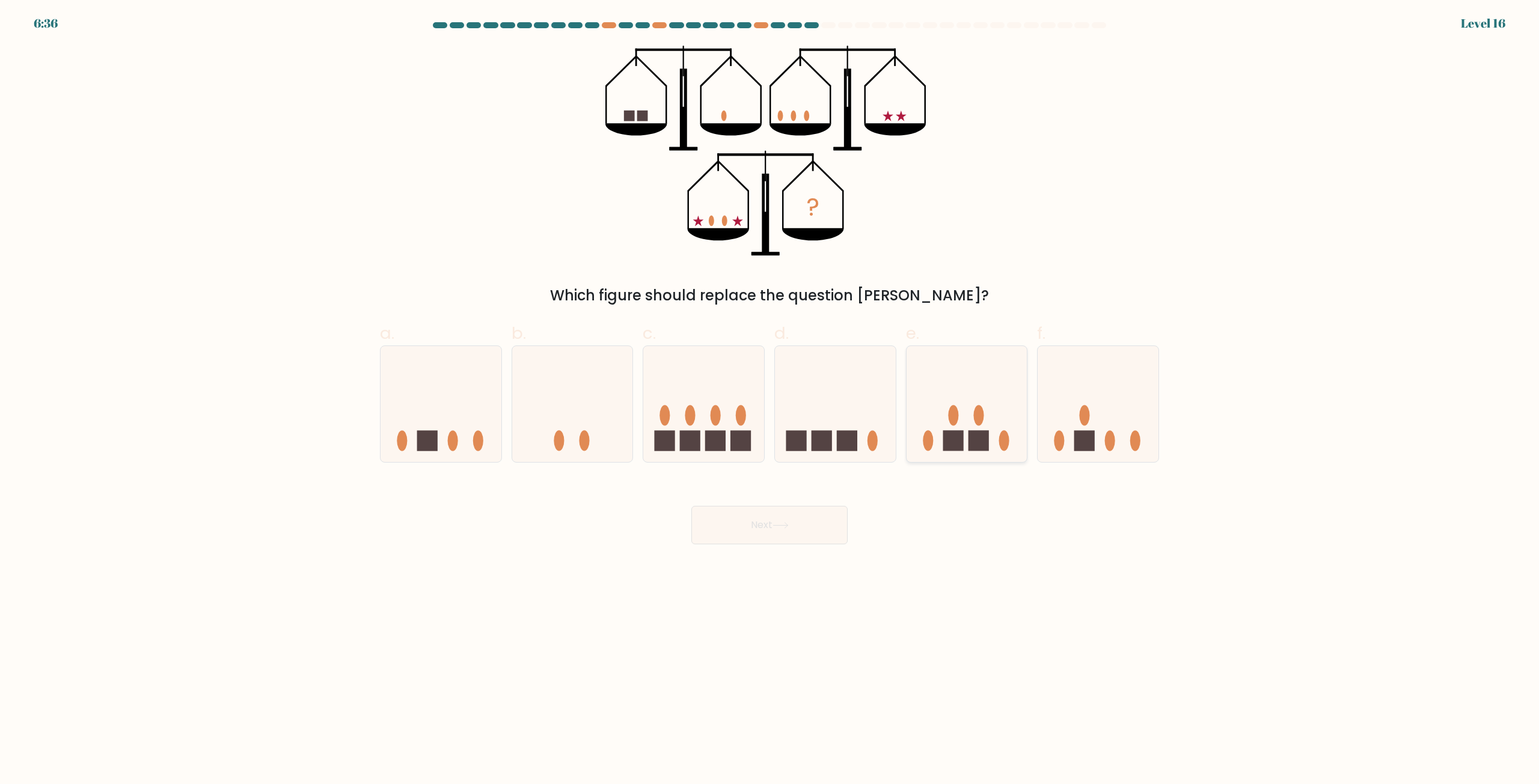
click at [977, 429] on icon at bounding box center [967, 404] width 121 height 99
click at [770, 400] on input "e." at bounding box center [769, 396] width 1 height 8
radio input "true"
click at [483, 430] on icon at bounding box center [441, 404] width 121 height 99
click at [769, 400] on input "a." at bounding box center [769, 396] width 1 height 8
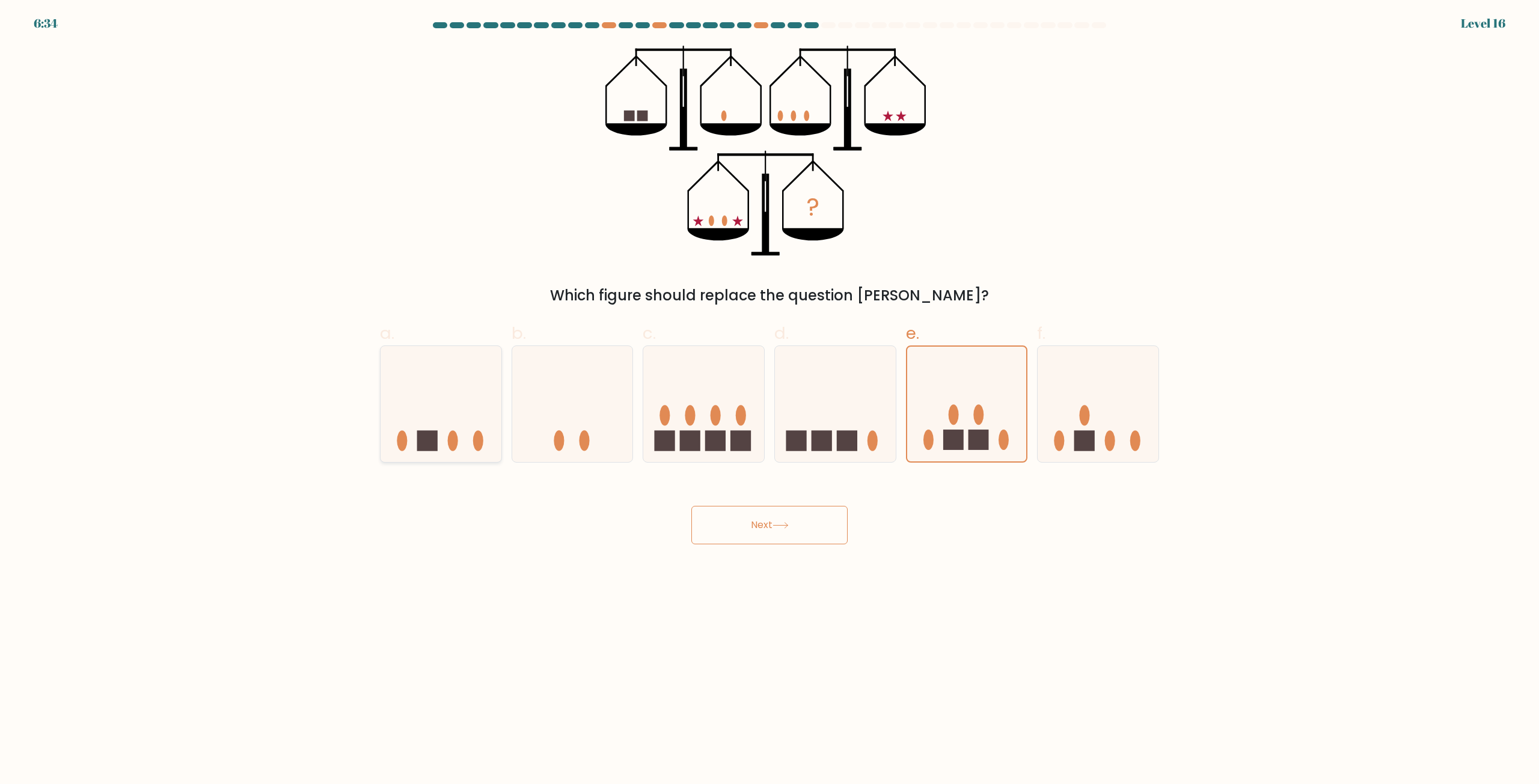
radio input "true"
click at [748, 514] on button "Next" at bounding box center [769, 525] width 156 height 38
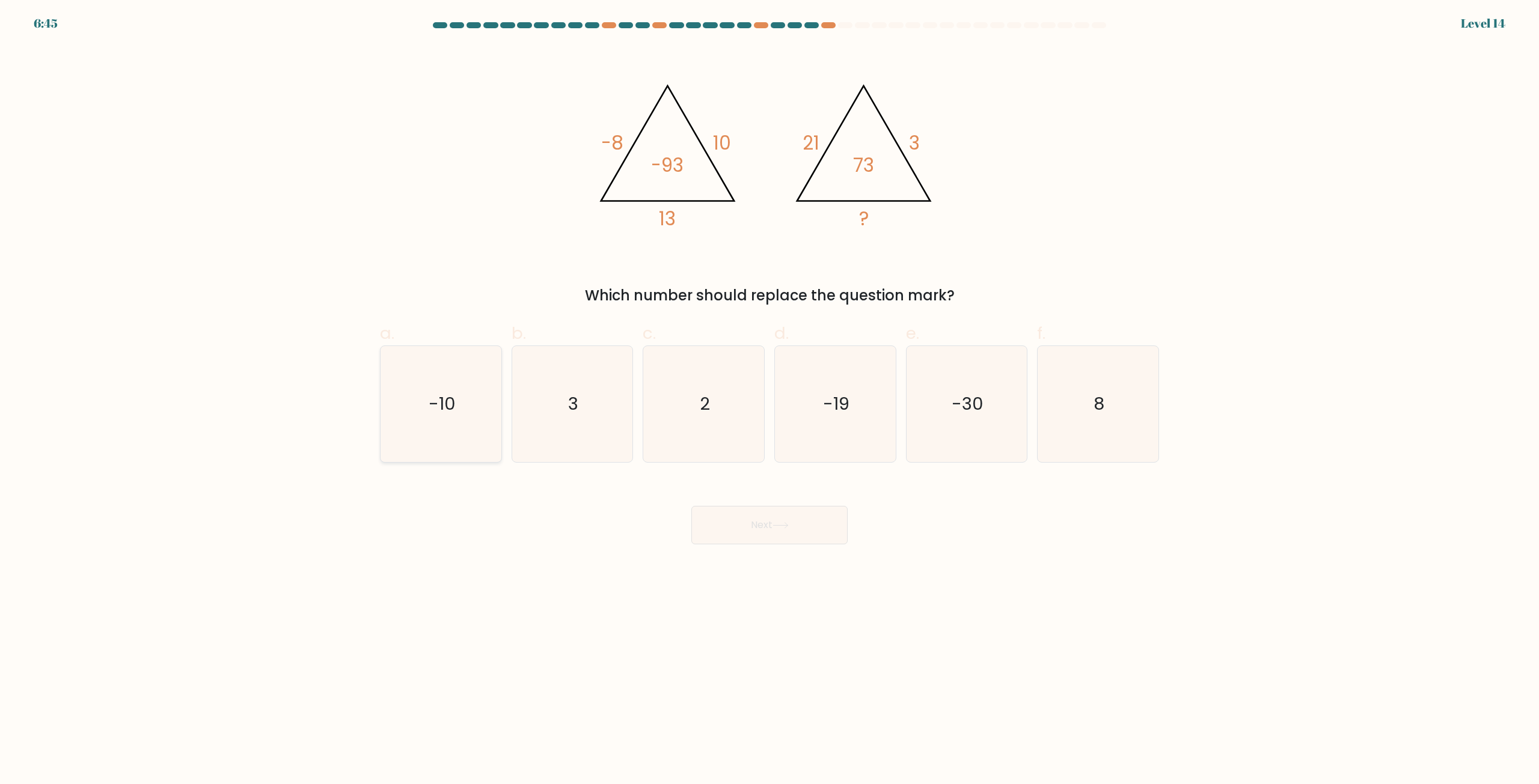
click at [466, 418] on icon "-10" at bounding box center [441, 404] width 116 height 116
click at [769, 400] on input "a. -10" at bounding box center [769, 396] width 1 height 8
radio input "true"
click at [796, 536] on button "Next" at bounding box center [769, 525] width 156 height 38
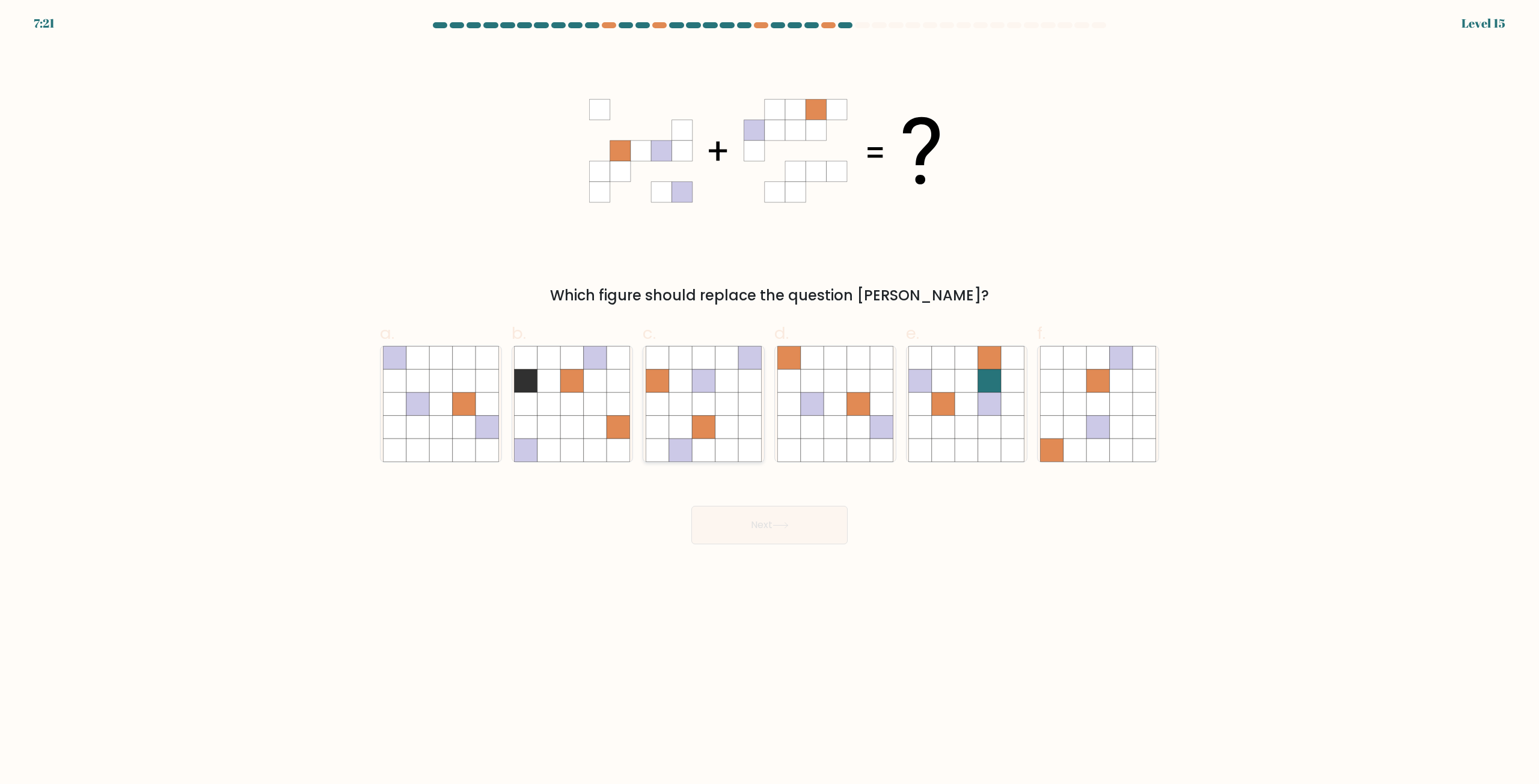
click at [732, 413] on icon at bounding box center [726, 404] width 23 height 23
click at [769, 400] on input "c." at bounding box center [769, 396] width 1 height 8
radio input "true"
click at [789, 513] on button "Next" at bounding box center [769, 525] width 156 height 38
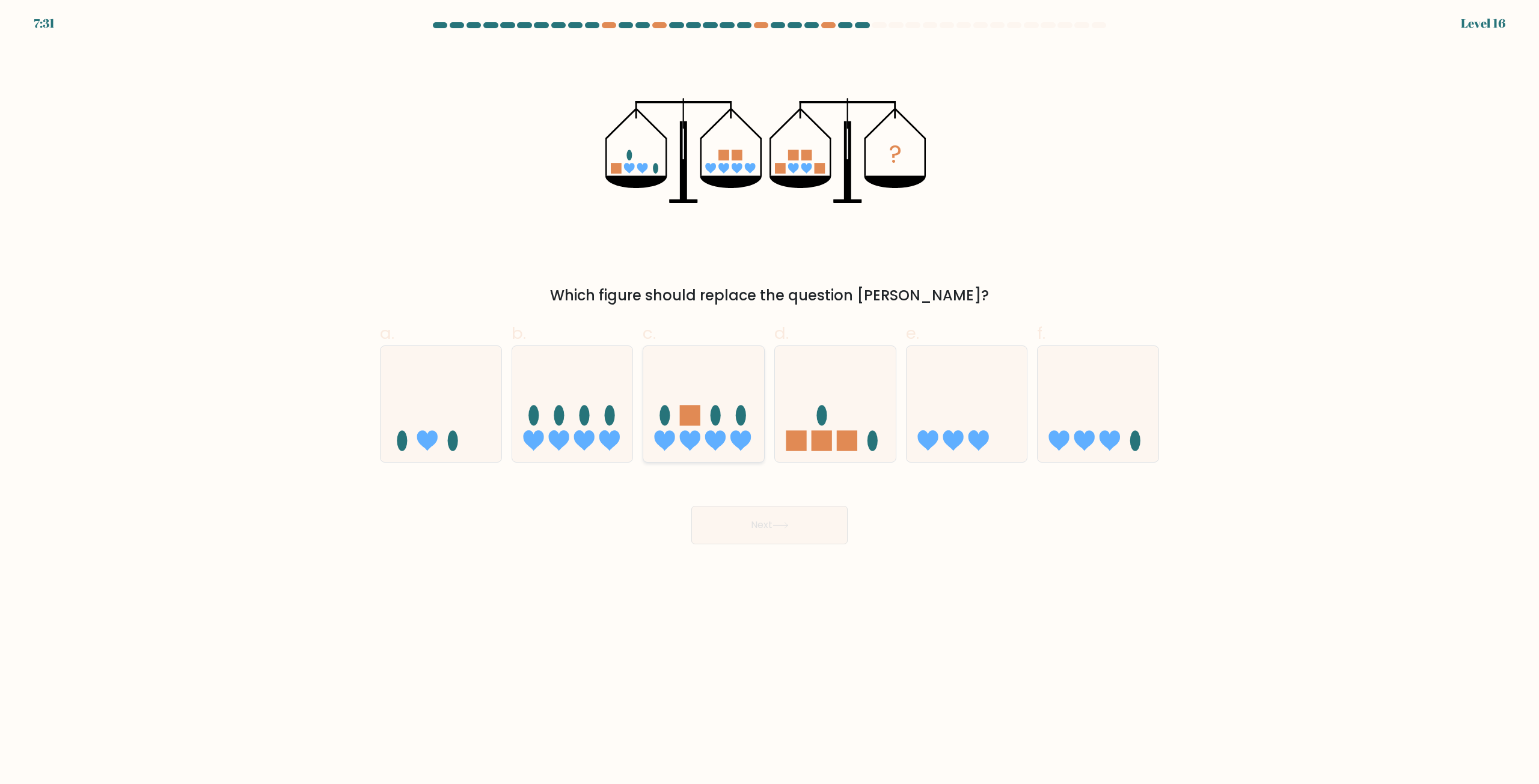
click at [703, 425] on icon at bounding box center [704, 404] width 121 height 99
click at [769, 400] on input "c." at bounding box center [769, 396] width 1 height 8
radio input "true"
click at [744, 498] on div "Next" at bounding box center [769, 510] width 793 height 68
click at [774, 522] on button "Next" at bounding box center [769, 525] width 156 height 38
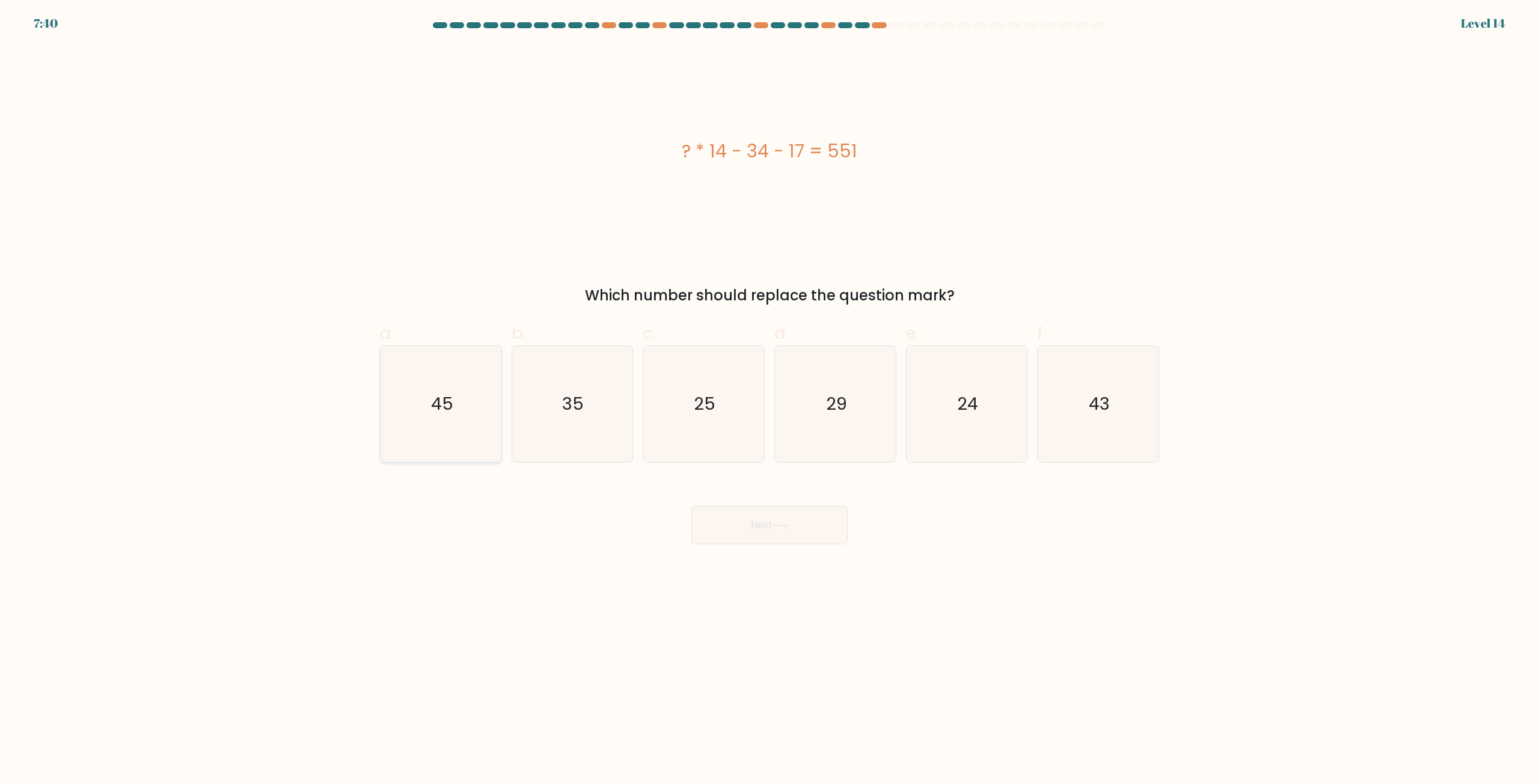
click at [449, 399] on text "45" at bounding box center [442, 404] width 22 height 24
click at [769, 399] on input "a. 45" at bounding box center [769, 396] width 1 height 8
radio input "true"
click at [795, 521] on button "Next" at bounding box center [769, 525] width 156 height 38
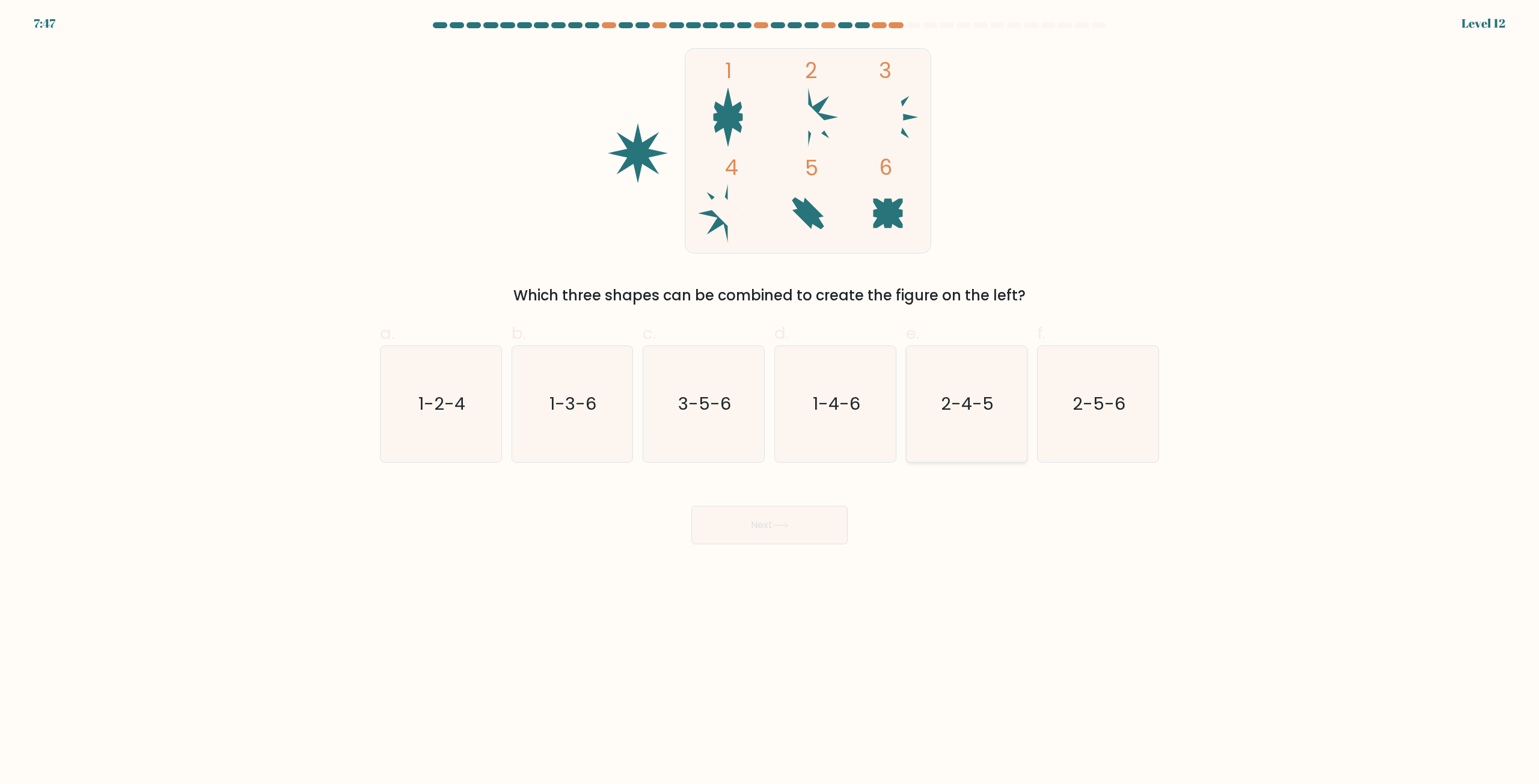
click at [967, 409] on text "2-4-5" at bounding box center [967, 404] width 52 height 24
click at [770, 400] on input "e. 2-4-5" at bounding box center [769, 396] width 1 height 8
radio input "true"
click at [788, 545] on body "7:47 Level 12" at bounding box center [769, 392] width 1539 height 784
click at [800, 536] on button "Next" at bounding box center [769, 525] width 156 height 38
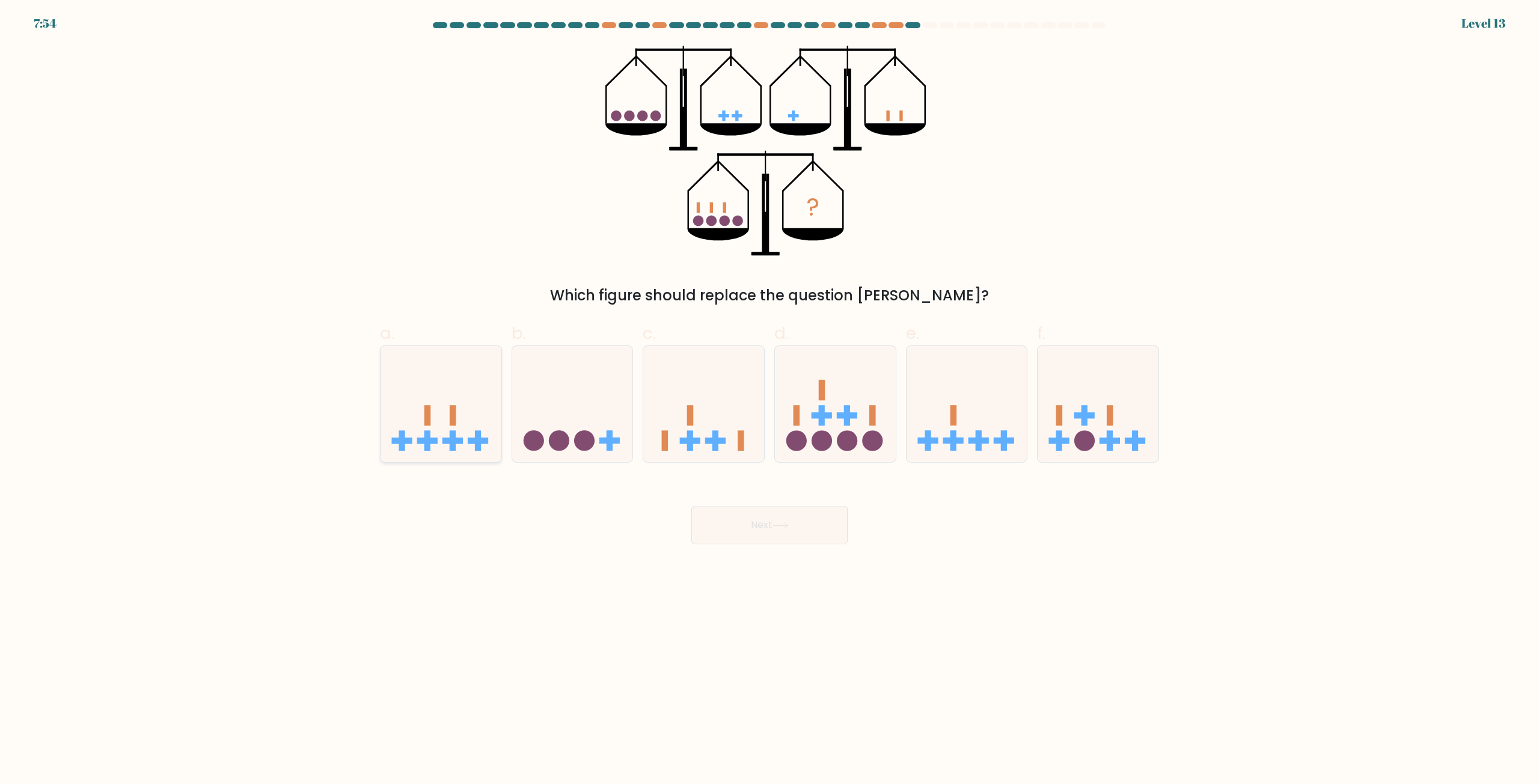
click at [471, 440] on rect at bounding box center [478, 441] width 21 height 6
click at [769, 400] on input "a." at bounding box center [769, 396] width 1 height 8
radio input "true"
click at [754, 525] on button "Next" at bounding box center [769, 525] width 156 height 38
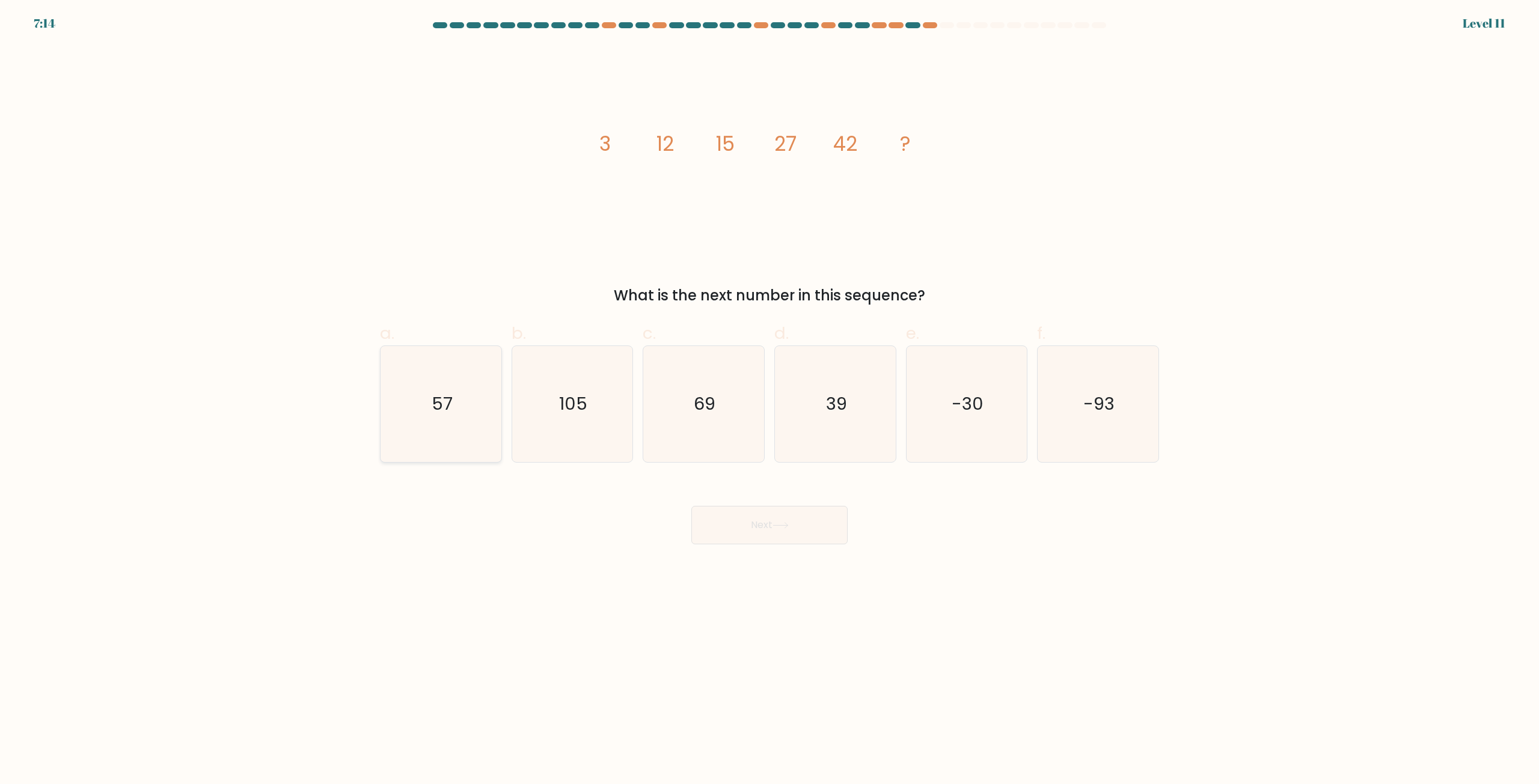
click at [461, 419] on icon "57" at bounding box center [441, 404] width 116 height 116
click at [769, 400] on input "a. 57" at bounding box center [769, 396] width 1 height 8
radio input "true"
click at [760, 523] on button "Next" at bounding box center [769, 525] width 156 height 38
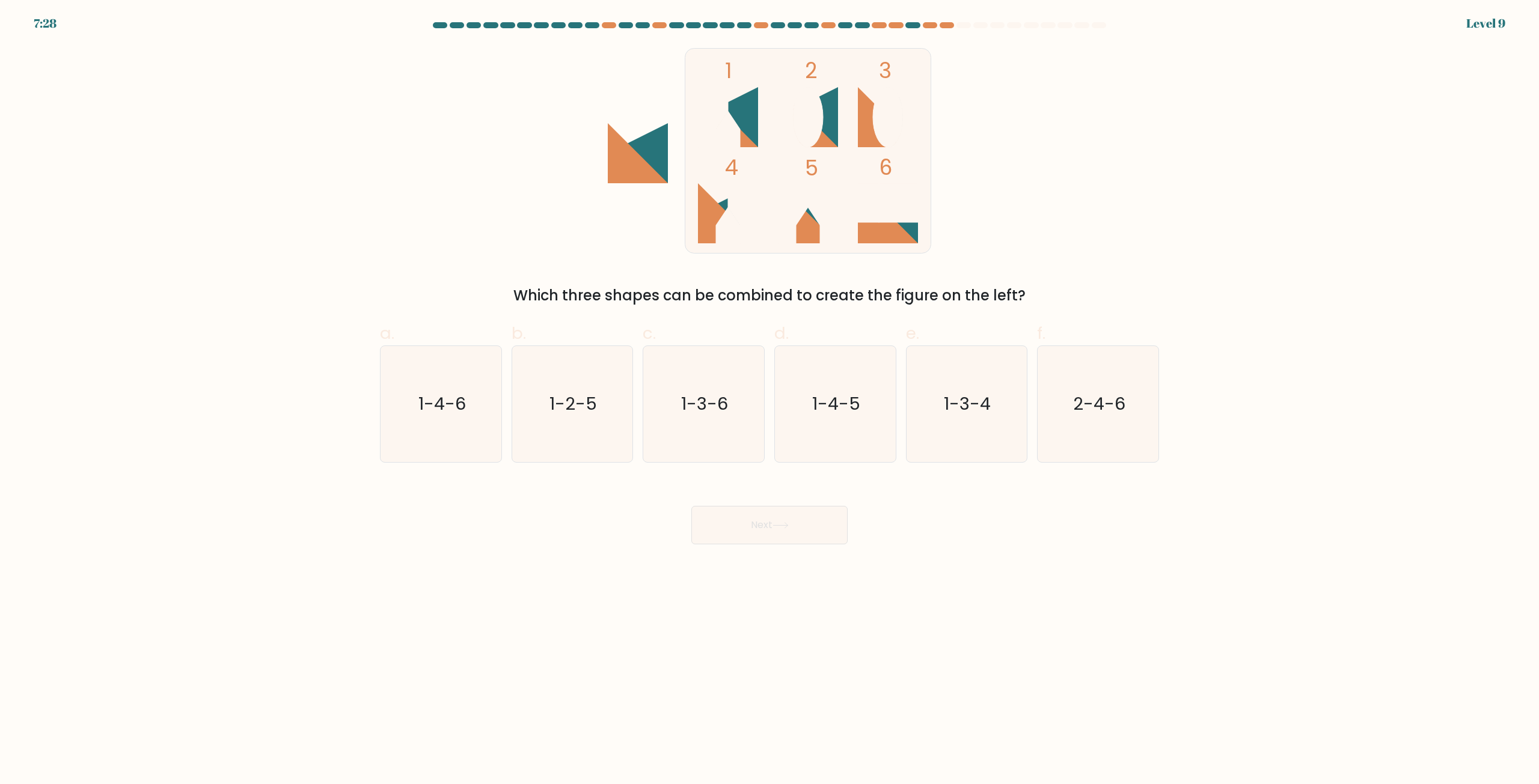
drag, startPoint x: 828, startPoint y: 411, endPoint x: 823, endPoint y: 470, distance: 59.2
click at [828, 409] on text "1-4-5" at bounding box center [836, 404] width 48 height 24
click at [770, 400] on input "d. 1-4-5" at bounding box center [769, 396] width 1 height 8
radio input "true"
click at [796, 526] on button "Next" at bounding box center [769, 525] width 156 height 38
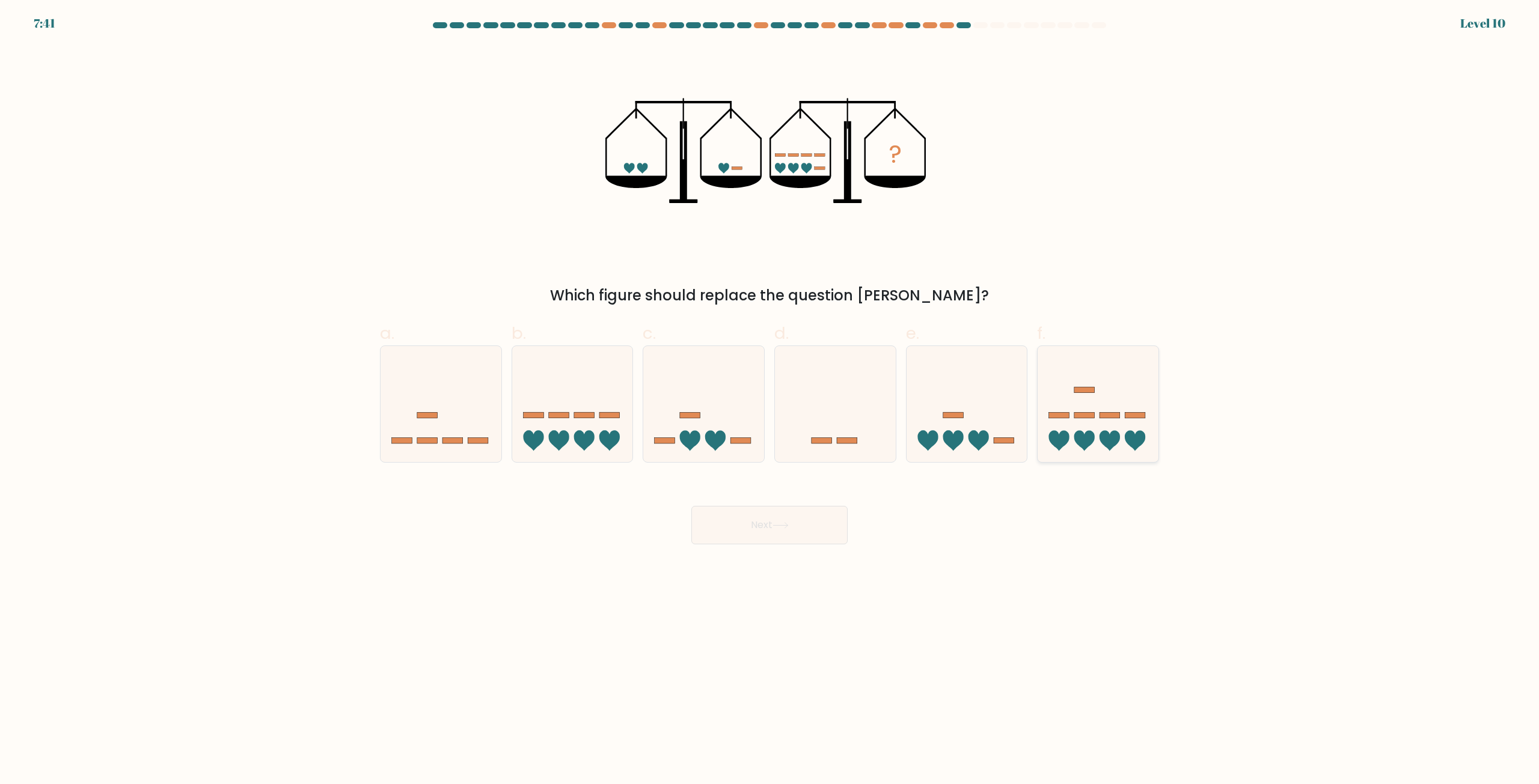
click at [1125, 429] on icon at bounding box center [1098, 404] width 121 height 99
click at [770, 400] on input "f." at bounding box center [769, 396] width 1 height 8
radio input "true"
click at [768, 508] on button "Next" at bounding box center [769, 525] width 156 height 38
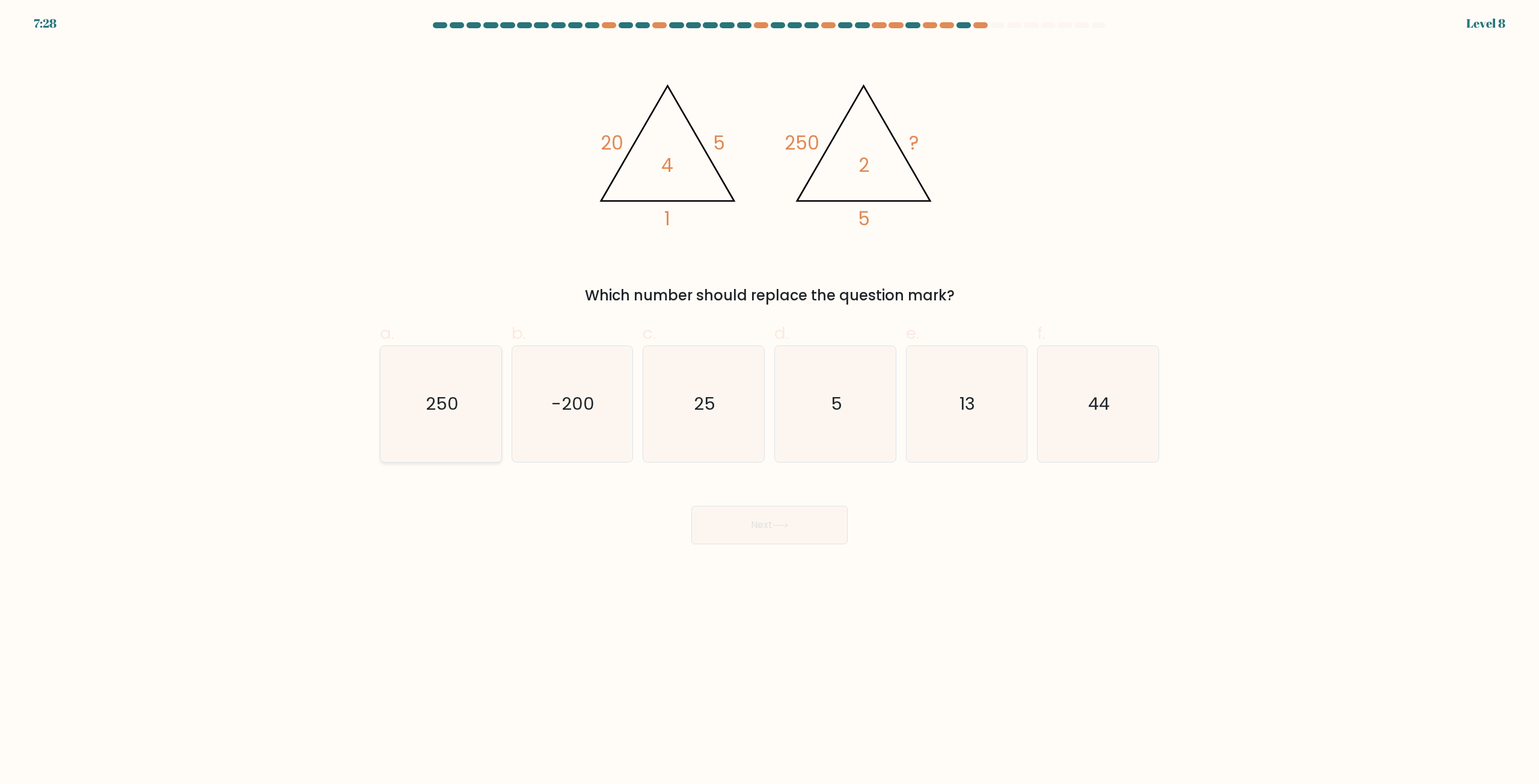
click at [401, 402] on icon "250" at bounding box center [441, 404] width 116 height 116
click at [769, 400] on input "a. 250" at bounding box center [769, 396] width 1 height 8
radio input "true"
click at [826, 524] on button "Next" at bounding box center [769, 525] width 156 height 38
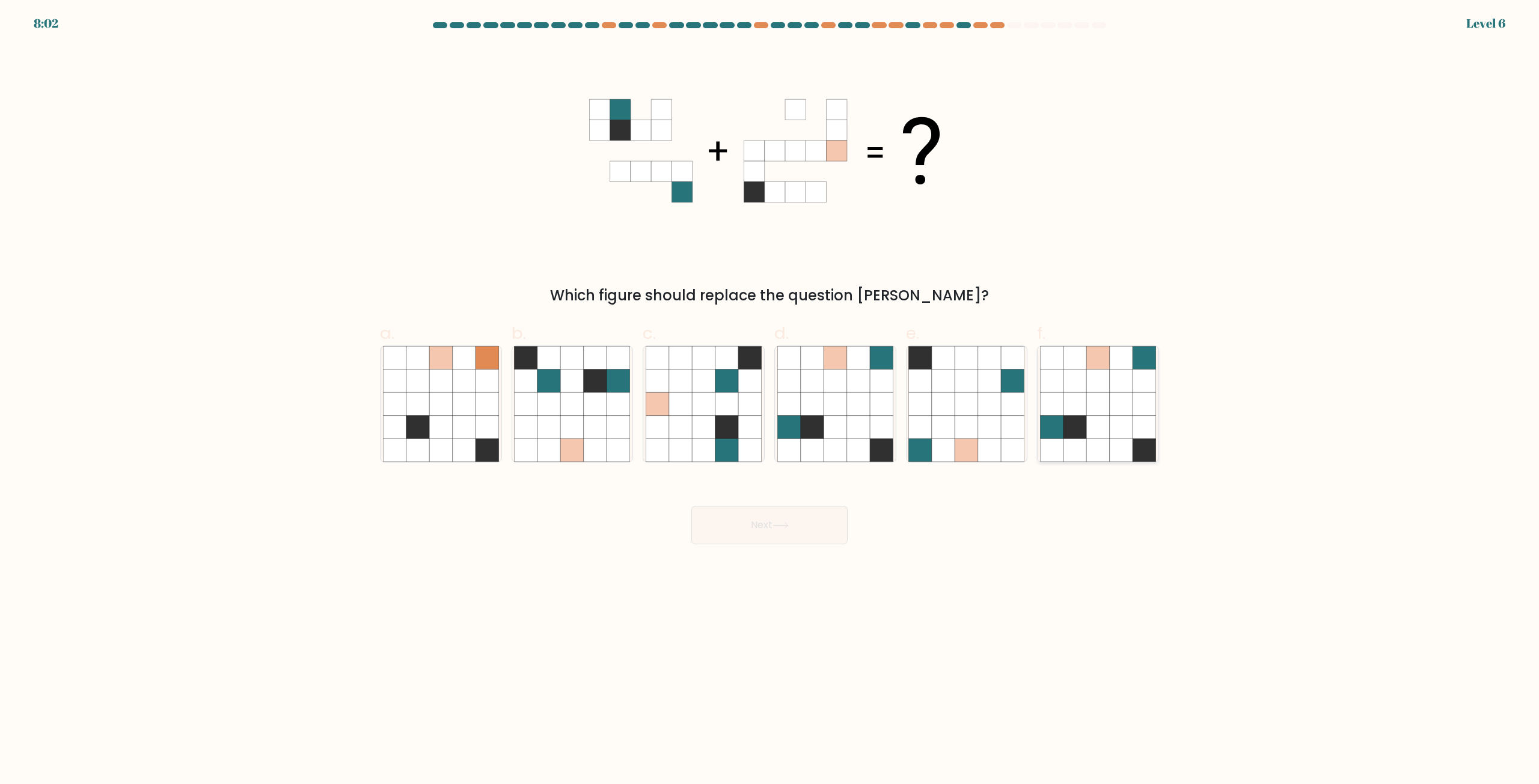
click at [1135, 409] on icon at bounding box center [1144, 404] width 23 height 23
click at [770, 400] on input "f." at bounding box center [769, 396] width 1 height 8
radio input "true"
click at [793, 508] on button "Next" at bounding box center [769, 525] width 156 height 38
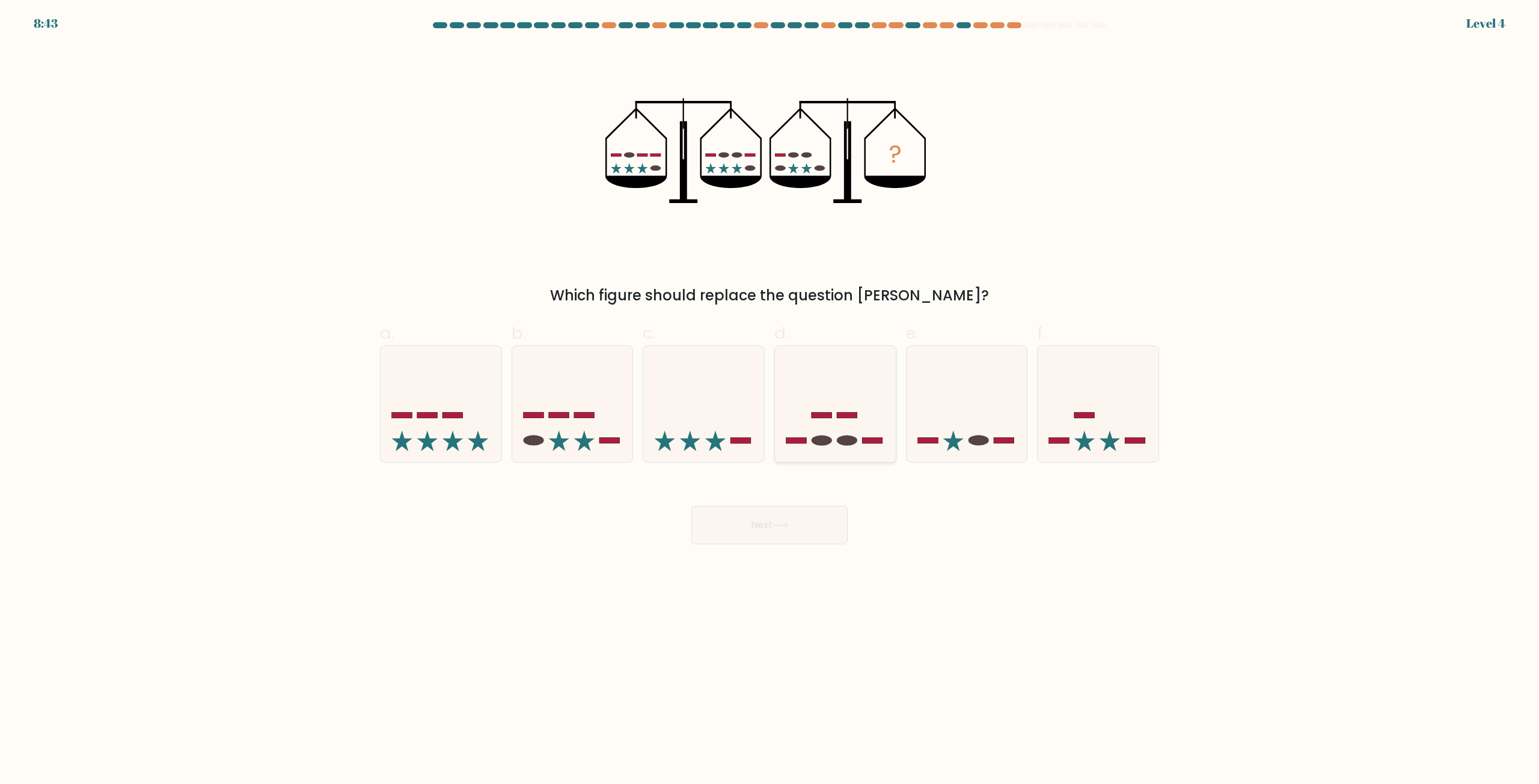
click at [869, 427] on icon at bounding box center [835, 404] width 121 height 99
click at [770, 400] on input "d." at bounding box center [769, 396] width 1 height 8
radio input "true"
click at [773, 562] on body "8:43 Level 4" at bounding box center [769, 392] width 1539 height 784
click at [671, 418] on icon at bounding box center [704, 404] width 121 height 99
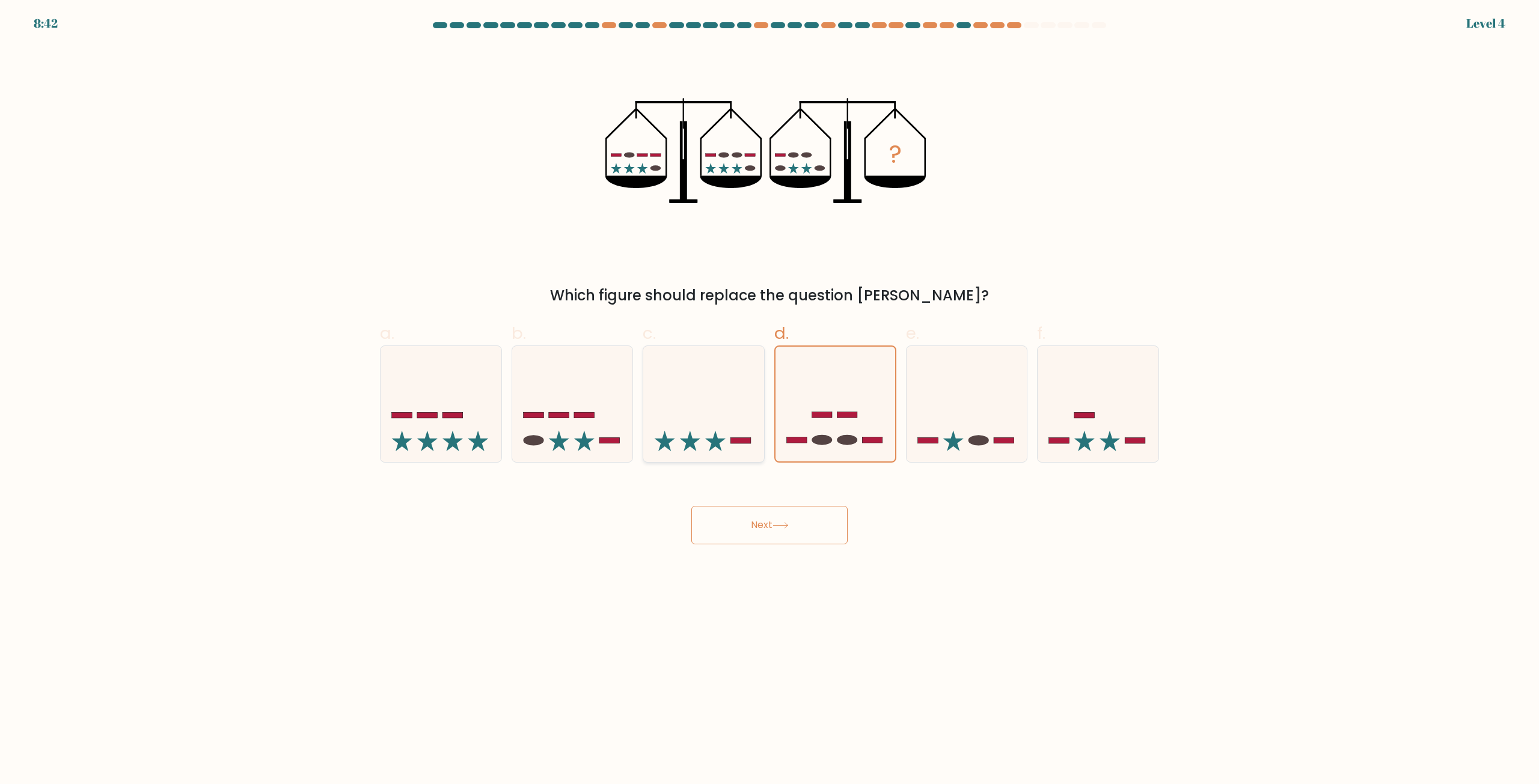
click at [769, 400] on input "c." at bounding box center [769, 396] width 1 height 8
radio input "true"
click at [542, 445] on icon at bounding box center [573, 404] width 121 height 99
click at [769, 400] on input "b." at bounding box center [769, 396] width 1 height 8
radio input "true"
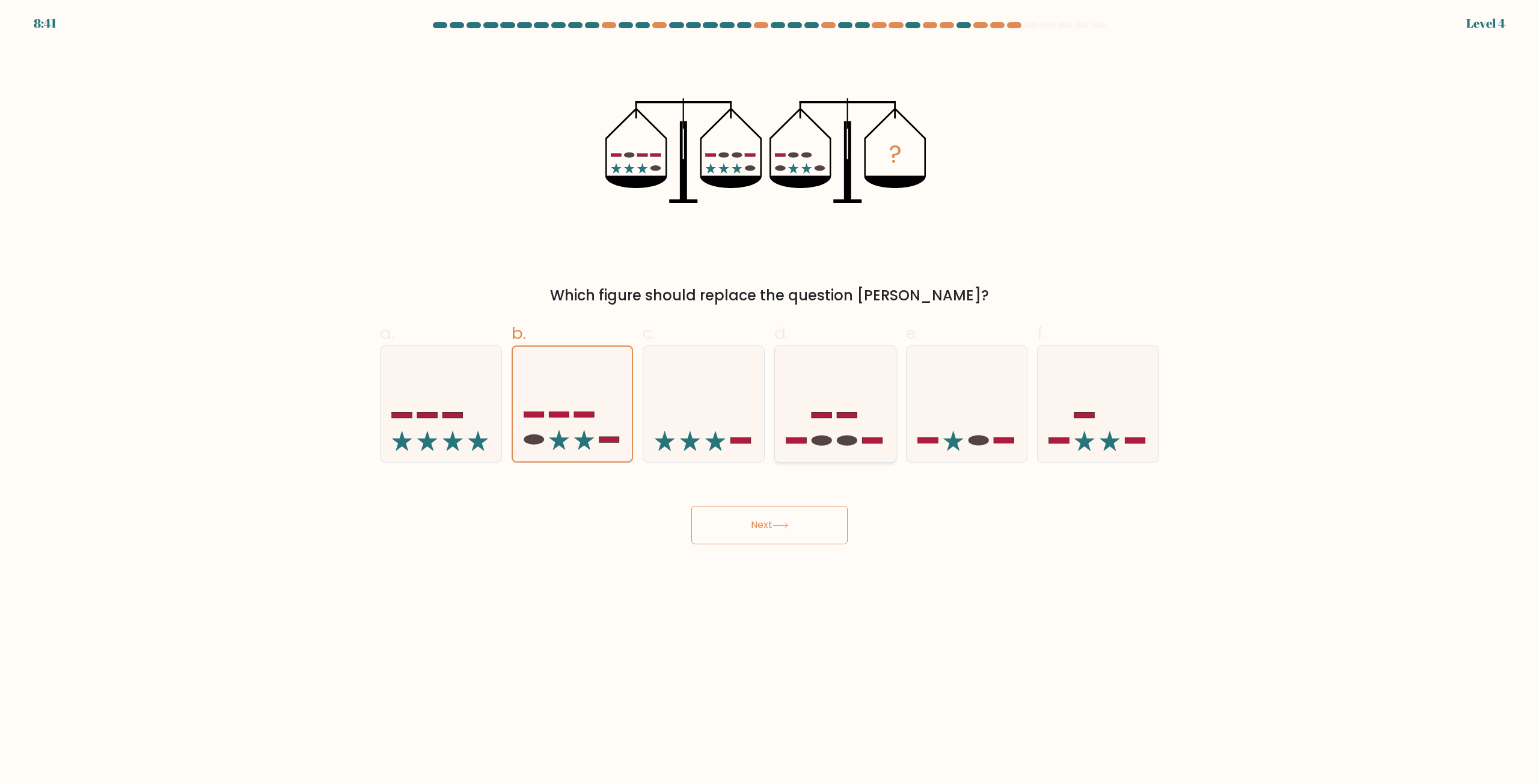
click at [862, 436] on icon at bounding box center [835, 404] width 121 height 99
click at [770, 400] on input "d." at bounding box center [769, 396] width 1 height 8
radio input "true"
click at [794, 536] on button "Next" at bounding box center [769, 525] width 156 height 38
